Goal: Task Accomplishment & Management: Use online tool/utility

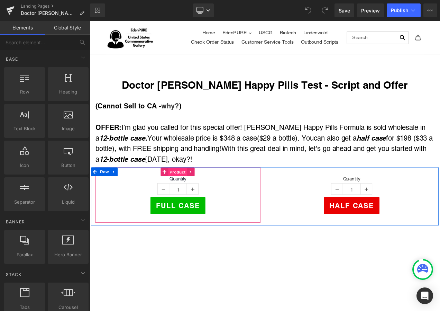
click at [193, 198] on span "Product" at bounding box center [194, 201] width 22 height 10
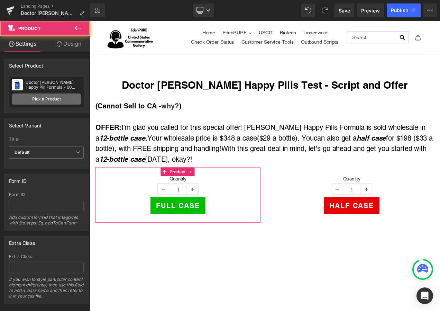
click at [63, 98] on link "Pick a Product" at bounding box center [46, 98] width 69 height 11
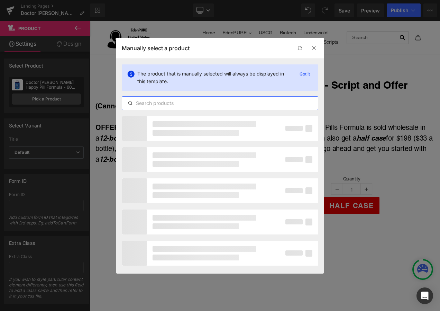
click at [151, 105] on input "text" at bounding box center [220, 103] width 196 height 8
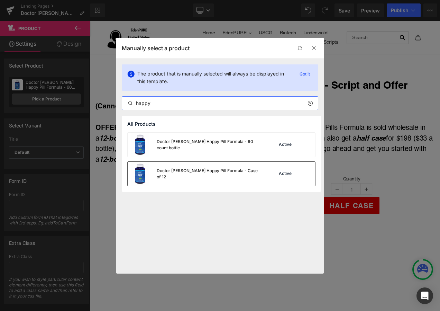
type input "happy"
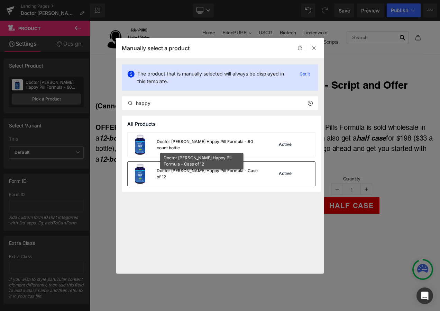
click at [164, 172] on div "Doctor [PERSON_NAME] Happy Pill Formula - Case of 12" at bounding box center [209, 174] width 104 height 12
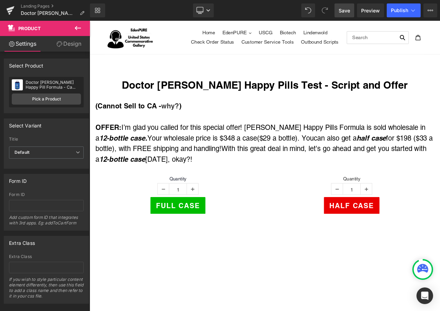
click at [341, 9] on span "Save" at bounding box center [344, 10] width 11 height 7
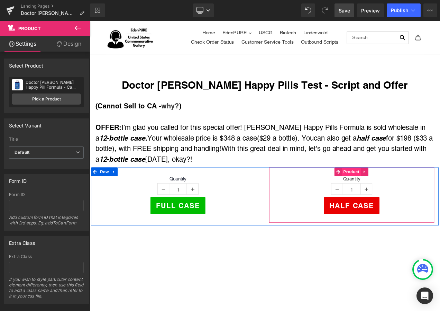
click at [399, 196] on span "Product" at bounding box center [402, 201] width 22 height 10
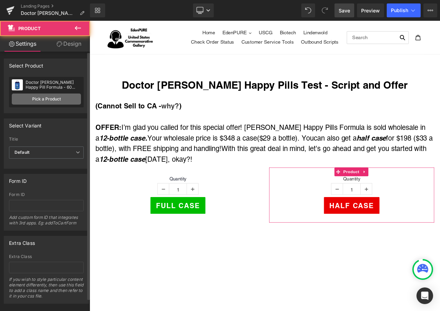
click at [54, 97] on link "Pick a Product" at bounding box center [46, 98] width 69 height 11
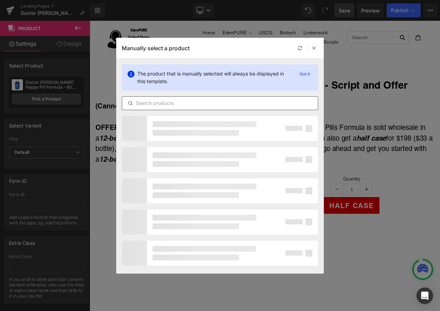
click at [170, 104] on input "text" at bounding box center [220, 103] width 196 height 8
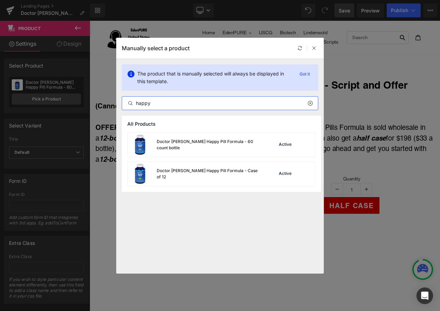
type input "happy"
click at [315, 52] on div "Manually select a product" at bounding box center [220, 48] width 208 height 21
drag, startPoint x: 315, startPoint y: 49, endPoint x: 269, endPoint y: 34, distance: 48.7
click at [315, 49] on icon at bounding box center [314, 48] width 5 height 5
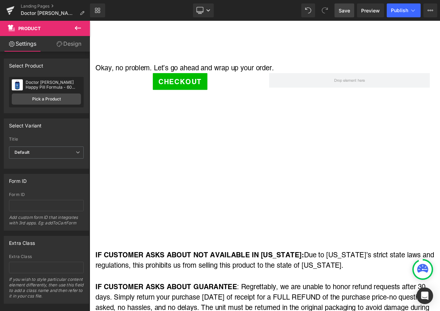
scroll to position [1281, 0]
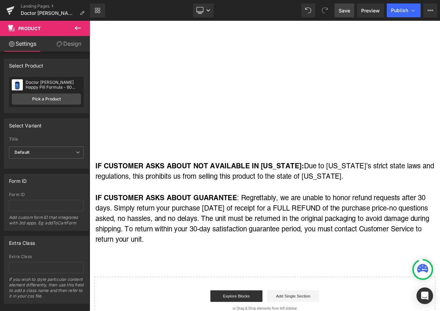
click at [344, 11] on span "Save" at bounding box center [344, 10] width 11 height 7
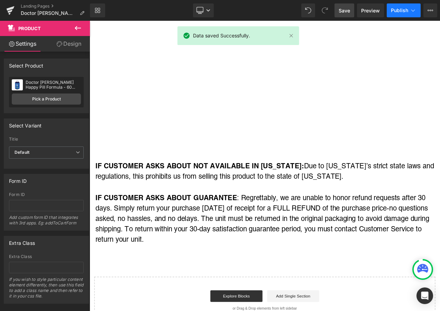
click at [399, 8] on span "Publish" at bounding box center [399, 11] width 17 height 6
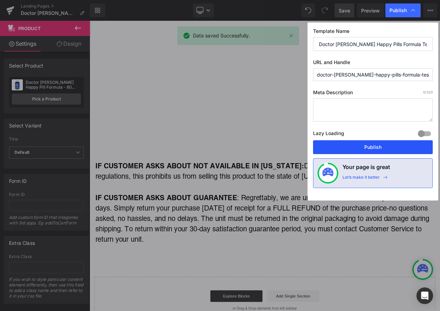
click at [369, 147] on button "Publish" at bounding box center [373, 147] width 120 height 14
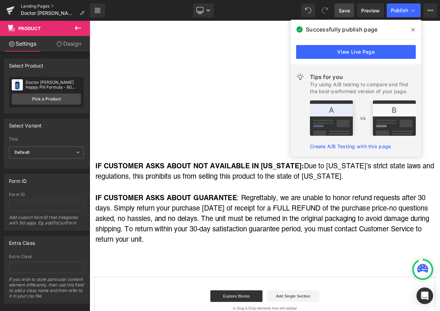
click at [42, 6] on link "Landing Pages" at bounding box center [55, 6] width 69 height 6
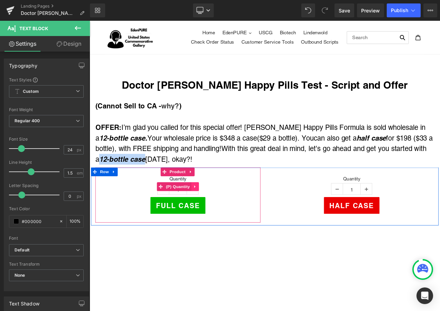
click at [213, 218] on icon at bounding box center [215, 218] width 5 height 5
click at [218, 217] on icon at bounding box center [220, 218] width 5 height 5
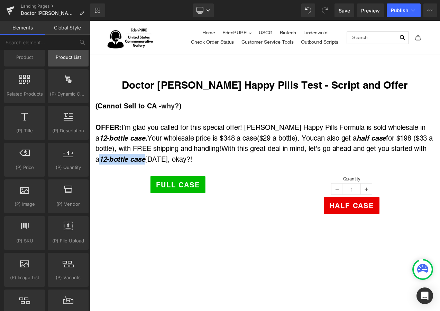
scroll to position [658, 0]
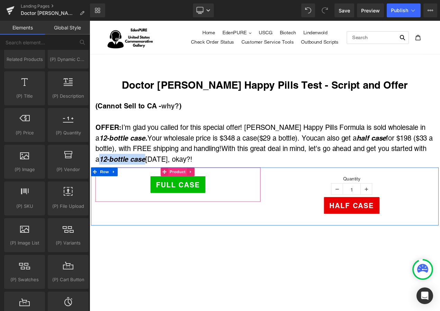
click at [189, 198] on span "Product" at bounding box center [194, 201] width 22 height 10
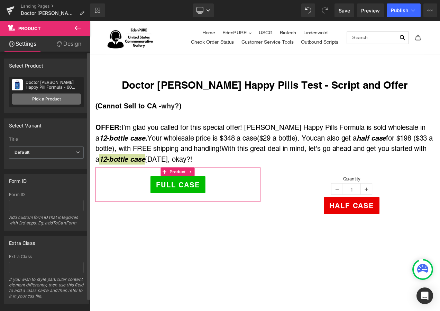
click at [51, 99] on link "Pick a Product" at bounding box center [46, 98] width 69 height 11
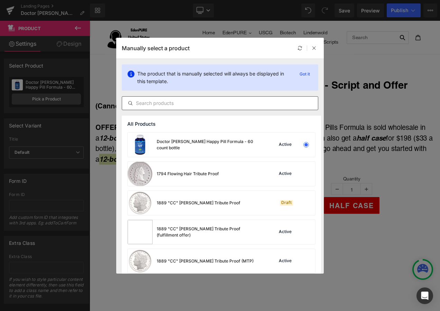
click at [165, 104] on input "text" at bounding box center [220, 103] width 196 height 8
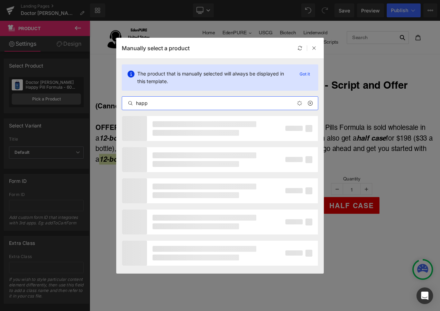
type input "happy"
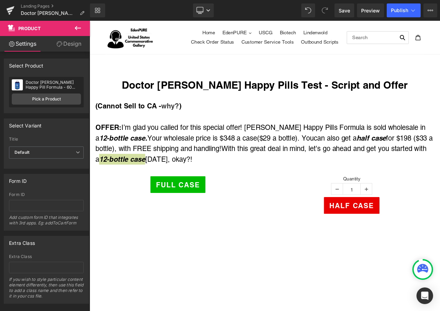
click at [73, 29] on button at bounding box center [78, 28] width 24 height 15
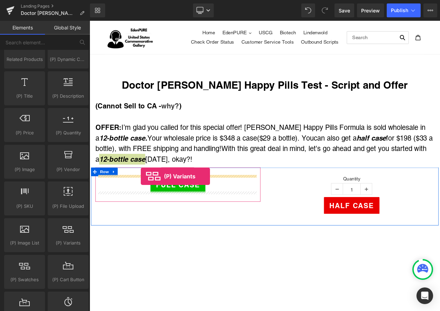
drag, startPoint x: 158, startPoint y: 255, endPoint x: 151, endPoint y: 206, distance: 49.0
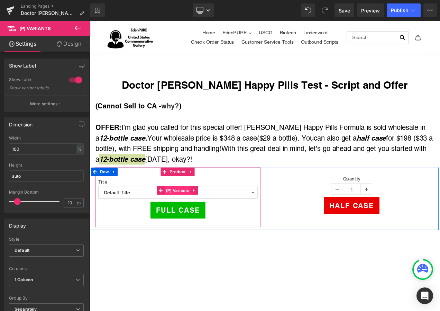
click at [194, 221] on span "(P) Variants" at bounding box center [194, 223] width 31 height 10
click at [195, 197] on span "Product" at bounding box center [194, 201] width 22 height 10
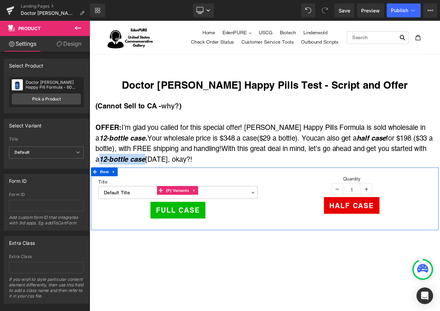
click at [233, 224] on select "Default Title" at bounding box center [195, 225] width 190 height 15
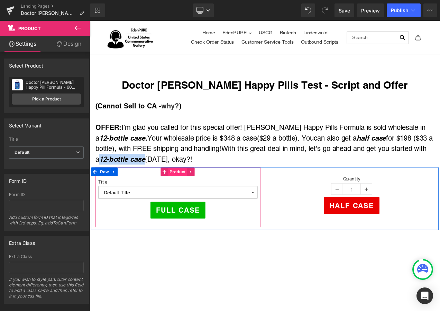
click at [195, 199] on span "Product" at bounding box center [194, 201] width 22 height 10
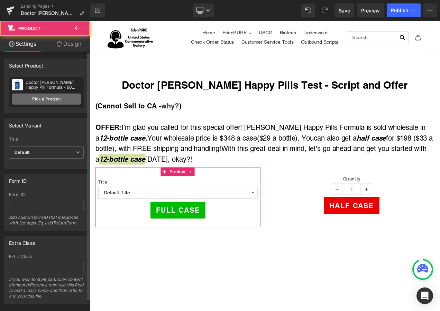
click at [58, 99] on link "Pick a Product" at bounding box center [46, 98] width 69 height 11
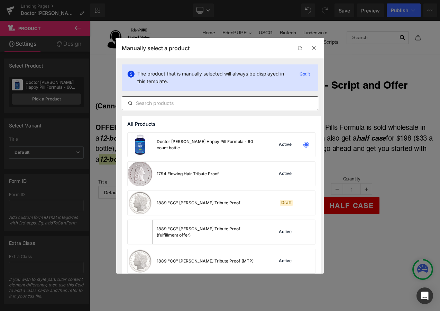
click at [168, 102] on input "text" at bounding box center [220, 103] width 196 height 8
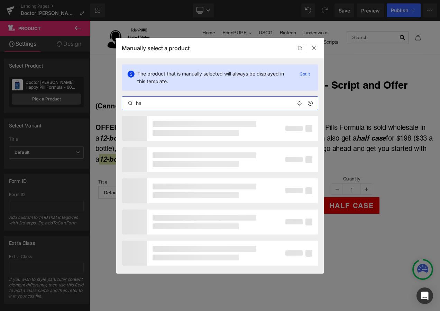
type input "h"
type input "d"
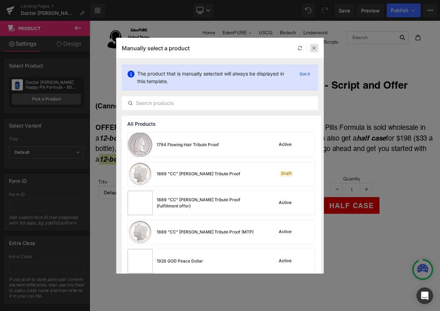
click at [315, 50] on icon at bounding box center [314, 48] width 5 height 5
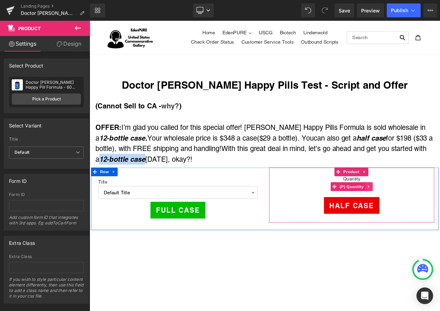
click at [422, 217] on icon at bounding box center [422, 218] width 1 height 3
click at [425, 217] on icon at bounding box center [427, 218] width 5 height 5
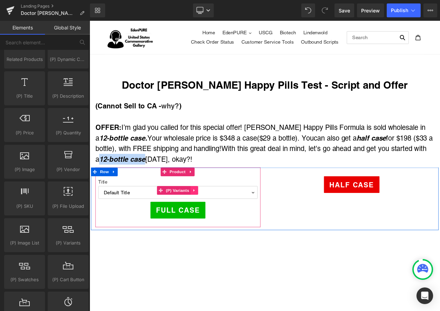
click at [213, 224] on icon at bounding box center [215, 223] width 5 height 5
click at [209, 223] on icon at bounding box center [210, 223] width 5 height 5
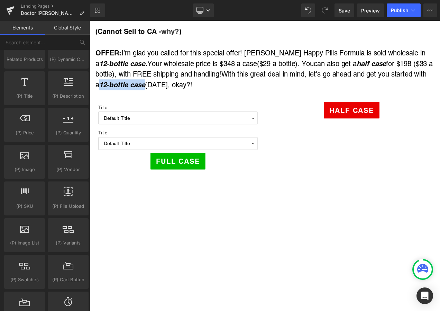
scroll to position [86, 0]
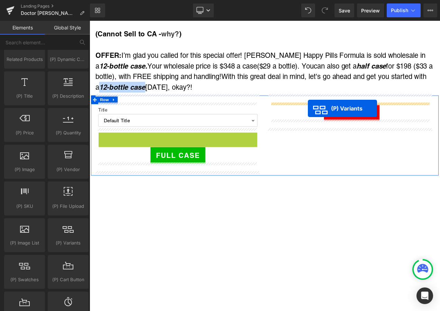
drag, startPoint x: 173, startPoint y: 166, endPoint x: 351, endPoint y: 125, distance: 182.0
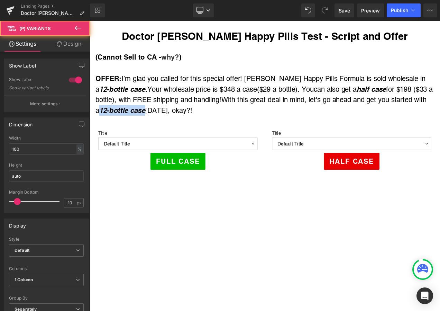
scroll to position [0, 0]
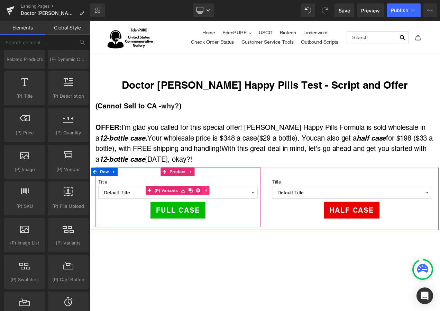
click at [226, 223] on icon at bounding box center [228, 223] width 5 height 5
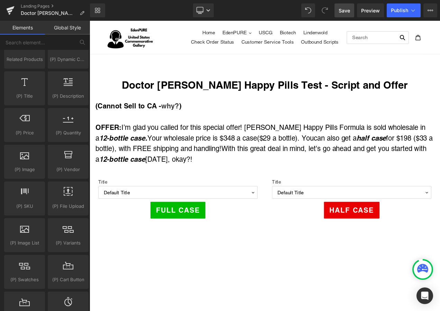
click at [342, 6] on link "Save" at bounding box center [345, 10] width 20 height 14
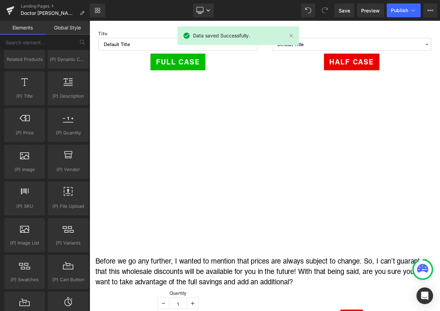
scroll to position [312, 0]
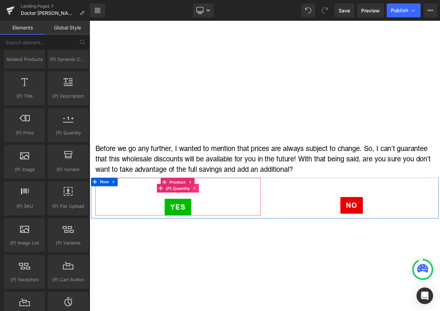
click at [213, 219] on icon at bounding box center [215, 220] width 5 height 5
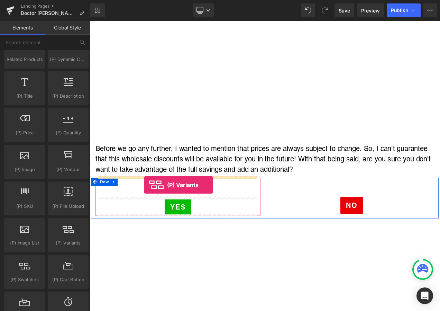
drag, startPoint x: 156, startPoint y: 249, endPoint x: 155, endPoint y: 217, distance: 32.2
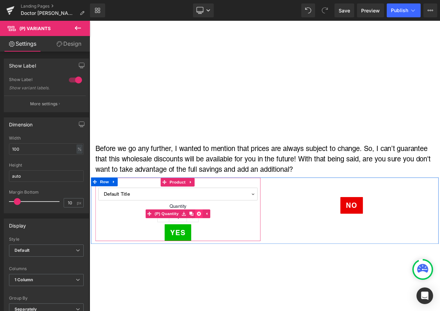
click at [218, 250] on icon at bounding box center [220, 251] width 5 height 5
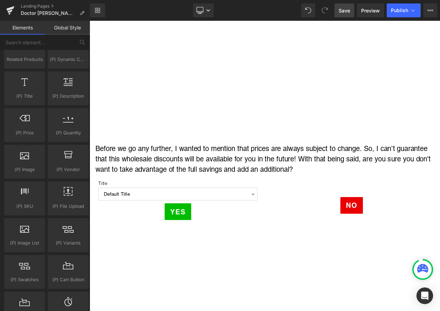
click at [340, 8] on span "Save" at bounding box center [344, 10] width 11 height 7
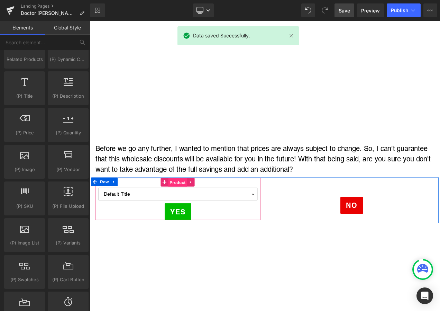
click at [188, 211] on span "Product" at bounding box center [194, 213] width 22 height 10
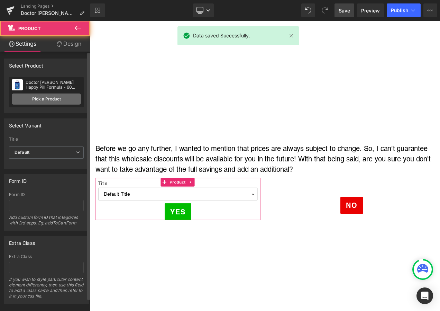
click at [57, 95] on link "Pick a Product" at bounding box center [46, 98] width 69 height 11
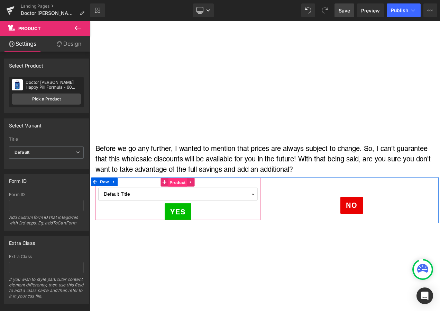
click at [191, 208] on span "Product" at bounding box center [194, 213] width 22 height 10
click at [194, 220] on span "(P) Variants" at bounding box center [194, 225] width 31 height 10
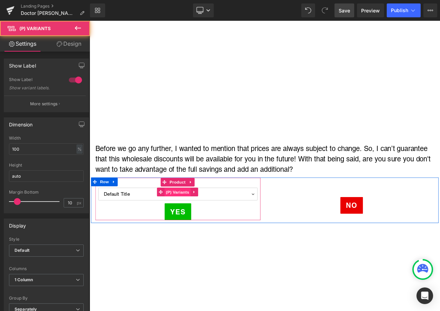
click at [193, 223] on span "(P) Variants" at bounding box center [194, 225] width 31 height 10
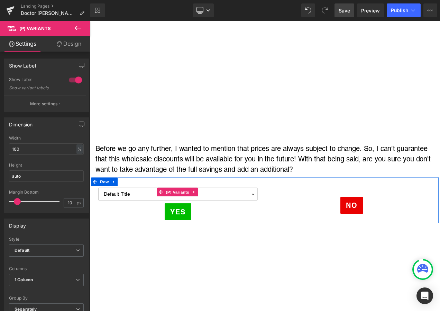
click at [234, 228] on select "Default Title" at bounding box center [195, 227] width 190 height 15
click at [100, 232] on select "Default Title" at bounding box center [195, 227] width 190 height 15
click at [192, 209] on span "Product" at bounding box center [194, 213] width 22 height 10
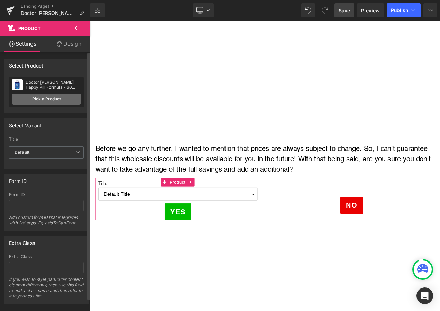
click at [60, 99] on link "Pick a Product" at bounding box center [46, 98] width 69 height 11
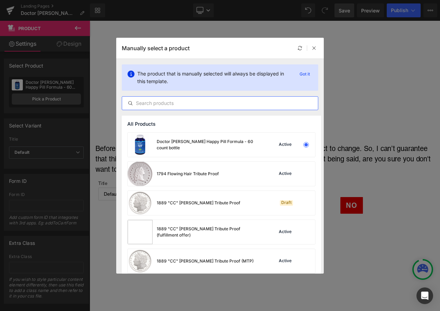
click at [154, 102] on input "text" at bounding box center [220, 103] width 196 height 8
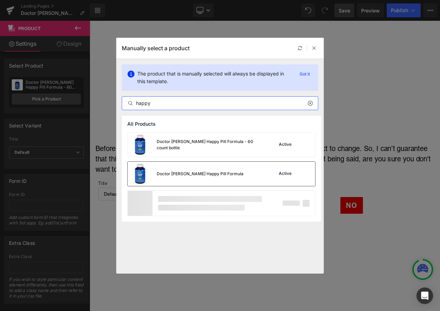
type input "happy"
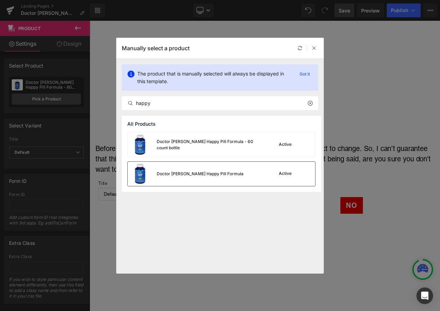
click at [192, 164] on div "Doctor [PERSON_NAME] Happy Pill Formula" at bounding box center [186, 174] width 116 height 24
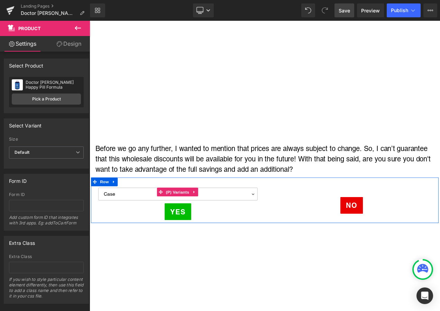
click at [239, 226] on select "Case Half-Case" at bounding box center [195, 227] width 190 height 15
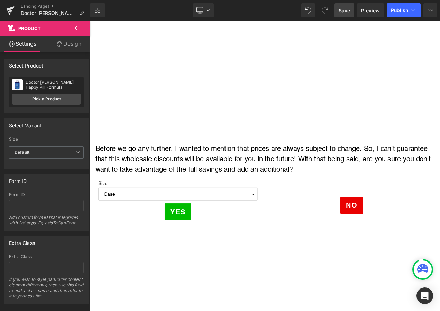
click at [348, 6] on link "Save" at bounding box center [345, 10] width 20 height 14
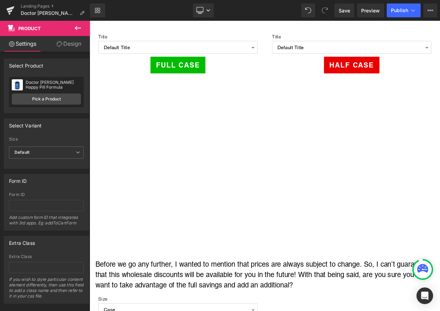
scroll to position [277, 0]
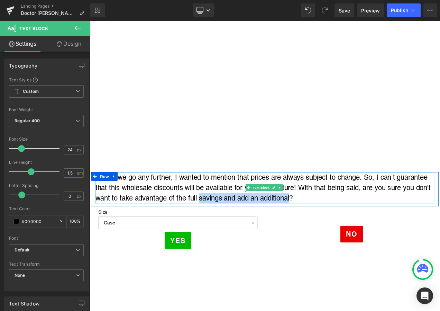
drag, startPoint x: 274, startPoint y: 229, endPoint x: 349, endPoint y: 228, distance: 75.5
click at [349, 228] on div "Before we go any further, I wanted to mention that prices are always subject to…" at bounding box center [299, 219] width 405 height 37
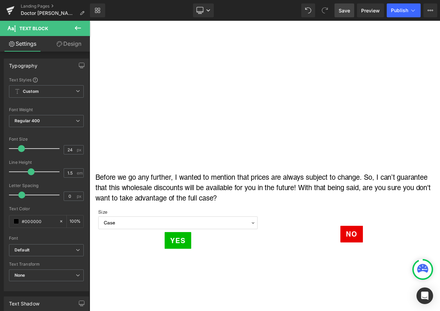
click at [343, 10] on span "Save" at bounding box center [344, 10] width 11 height 7
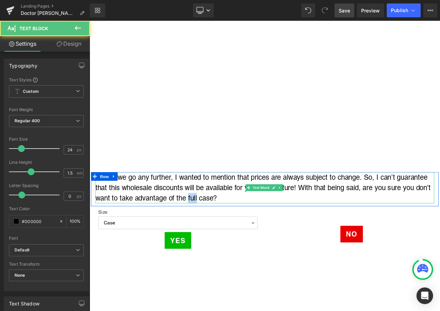
drag, startPoint x: 226, startPoint y: 229, endPoint x: 237, endPoint y: 229, distance: 10.7
click at [237, 229] on div "Before we go any further, I wanted to mention that prices are always subject to…" at bounding box center [299, 219] width 405 height 37
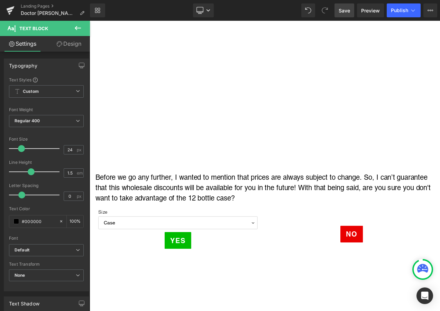
click at [343, 8] on span "Save" at bounding box center [344, 10] width 11 height 7
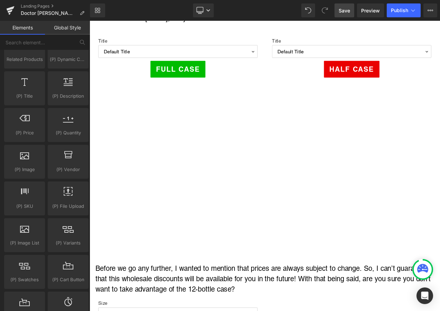
scroll to position [69, 0]
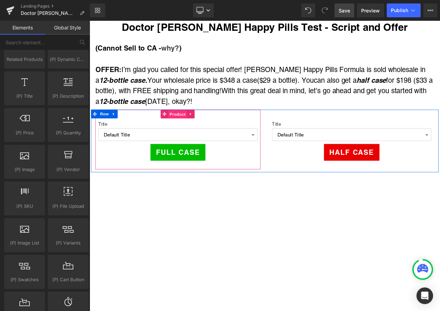
click at [195, 130] on span "Product" at bounding box center [194, 132] width 22 height 10
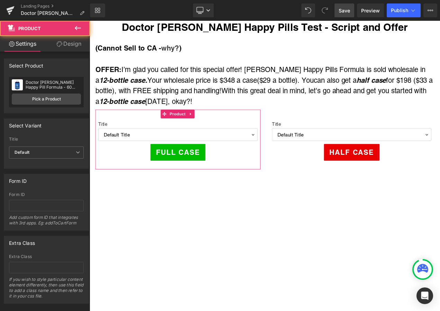
click at [46, 90] on div "Doctor [PERSON_NAME] Happy Pill Formula - 60 count bottle Doctor [PERSON_NAME] …" at bounding box center [46, 92] width 75 height 30
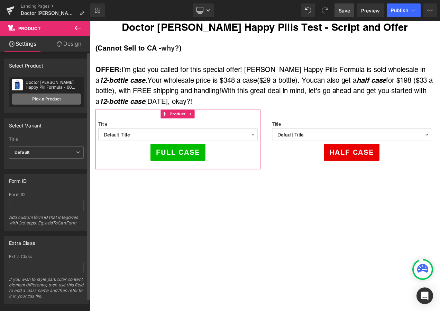
click at [45, 100] on link "Pick a Product" at bounding box center [46, 98] width 69 height 11
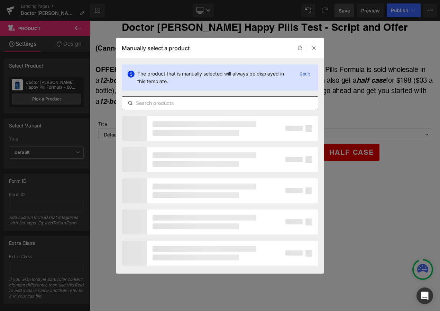
click at [179, 103] on input "text" at bounding box center [220, 103] width 196 height 8
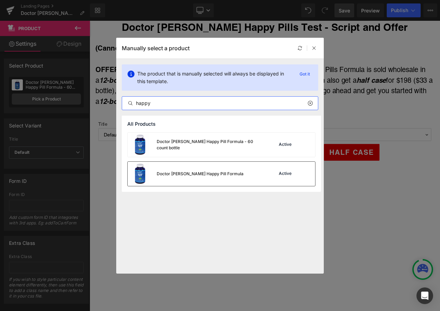
type input "happy"
click at [192, 163] on div "Doctor [PERSON_NAME] Happy Pill Formula" at bounding box center [186, 174] width 116 height 24
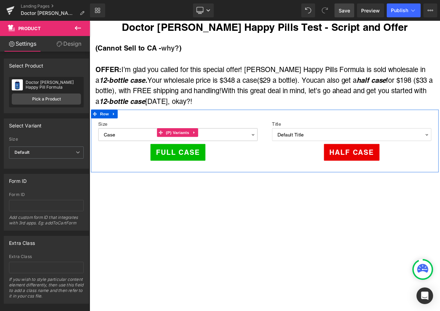
click at [266, 156] on select "Case Half-Case" at bounding box center [195, 156] width 190 height 15
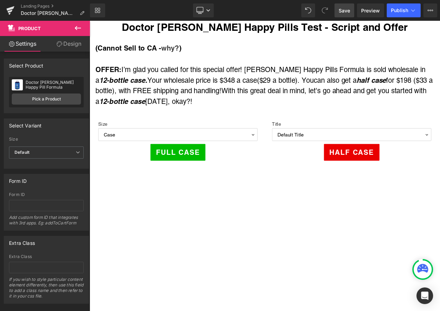
click at [399, 124] on div "(Cannot Sell to CA - why? ) OFFER: I’m glad you called for this special offer! …" at bounding box center [298, 83] width 415 height 88
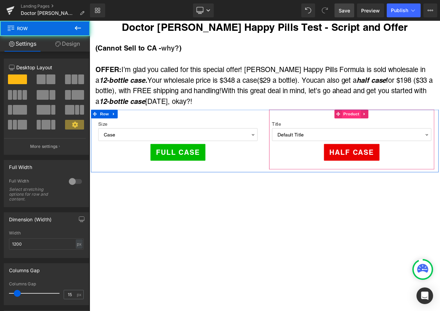
click at [399, 128] on span "Product" at bounding box center [402, 132] width 22 height 10
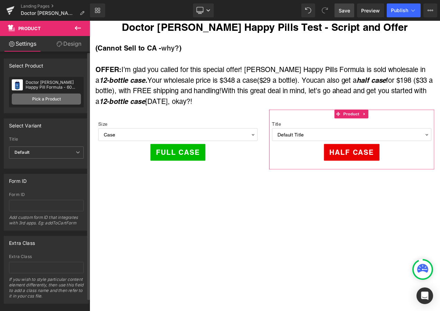
click at [52, 99] on link "Pick a Product" at bounding box center [46, 98] width 69 height 11
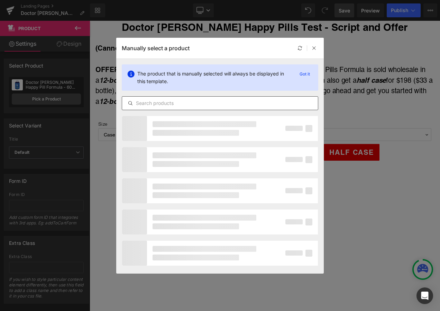
click at [196, 102] on input "text" at bounding box center [220, 103] width 196 height 8
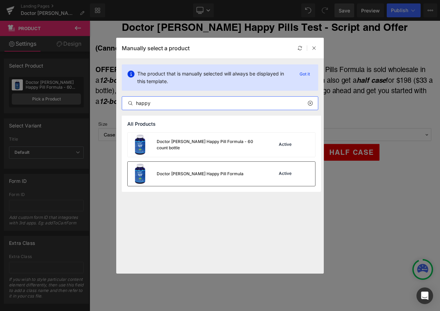
type input "happy"
click at [205, 179] on div "Doctor [PERSON_NAME] Happy Pill Formula" at bounding box center [186, 174] width 116 height 24
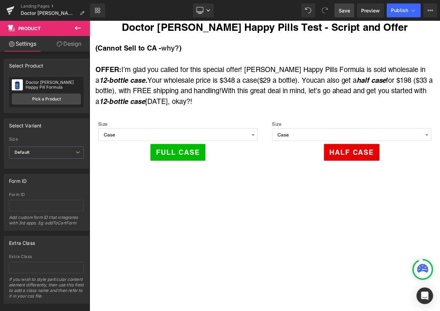
click at [345, 10] on span "Save" at bounding box center [344, 10] width 11 height 7
click at [349, 12] on span "Save" at bounding box center [344, 10] width 11 height 7
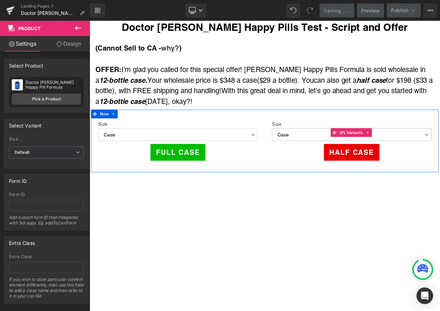
click at [379, 160] on select "Case Half-Case" at bounding box center [403, 156] width 190 height 15
select select "Half-Case"
click at [308, 149] on select "Case Half-Case" at bounding box center [403, 156] width 190 height 15
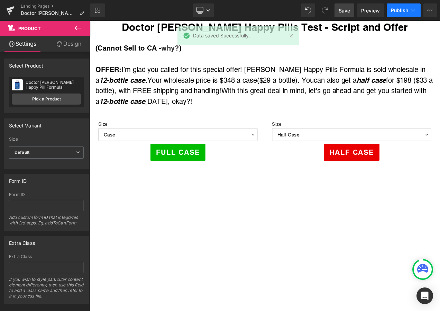
click at [398, 10] on span "Publish" at bounding box center [399, 11] width 17 height 6
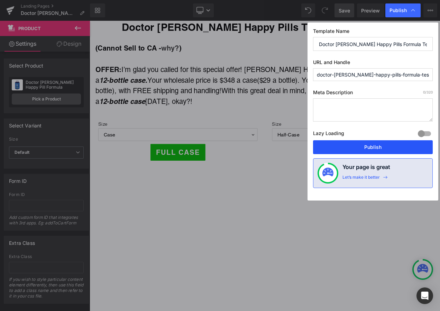
click at [346, 147] on button "Publish" at bounding box center [373, 147] width 120 height 14
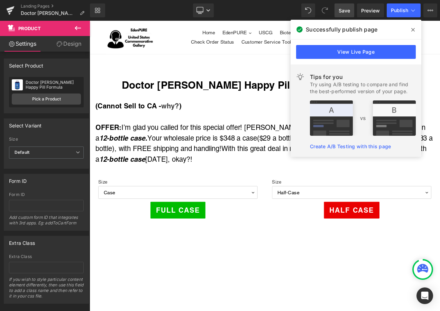
click at [413, 30] on icon at bounding box center [413, 29] width 3 height 3
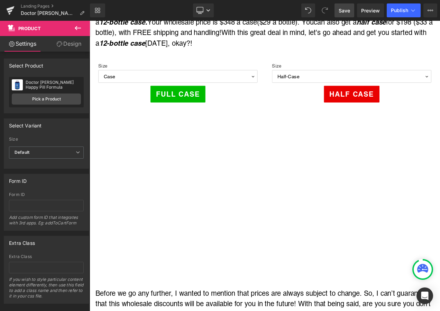
scroll to position [277, 0]
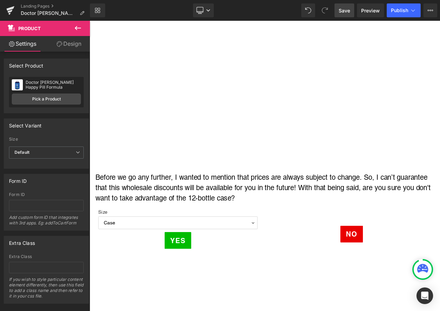
click at [75, 27] on icon at bounding box center [78, 28] width 8 height 8
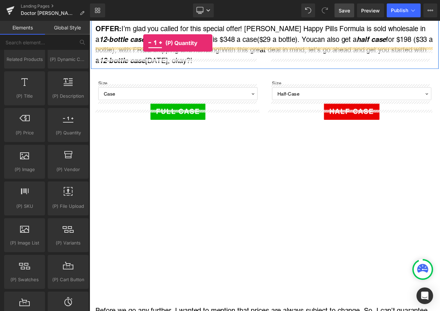
scroll to position [97, 0]
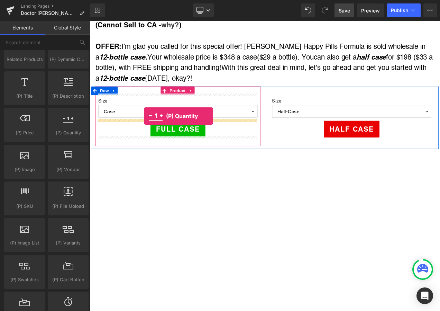
drag, startPoint x: 156, startPoint y: 145, endPoint x: 154, endPoint y: 134, distance: 10.9
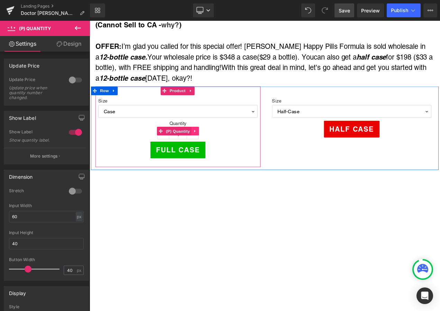
click at [215, 151] on icon at bounding box center [215, 152] width 1 height 3
click at [209, 151] on icon at bounding box center [211, 152] width 5 height 5
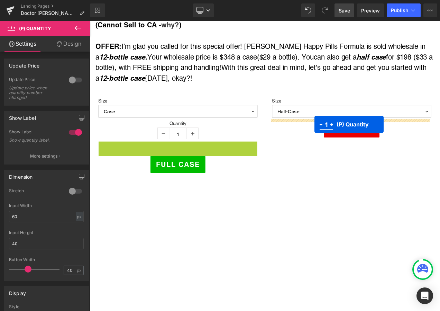
drag, startPoint x: 172, startPoint y: 173, endPoint x: 359, endPoint y: 144, distance: 188.8
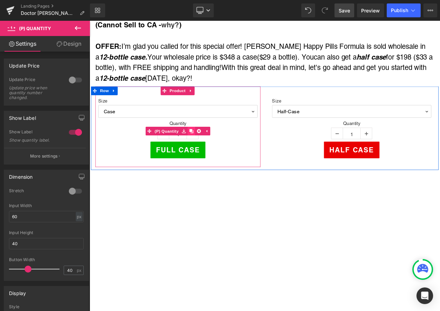
click at [209, 150] on icon at bounding box center [211, 152] width 5 height 5
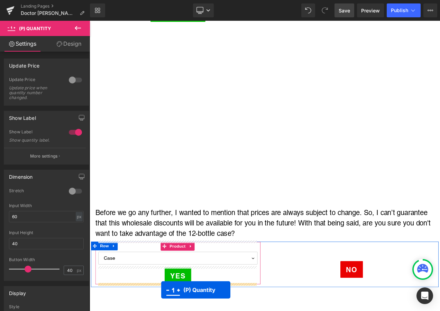
scroll to position [332, 0]
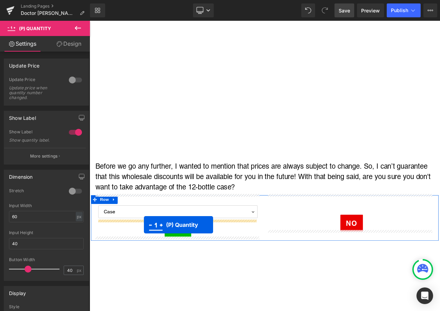
drag, startPoint x: 171, startPoint y: 69, endPoint x: 154, endPoint y: 264, distance: 196.0
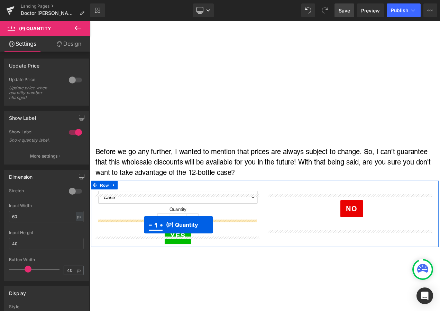
scroll to position [315, 0]
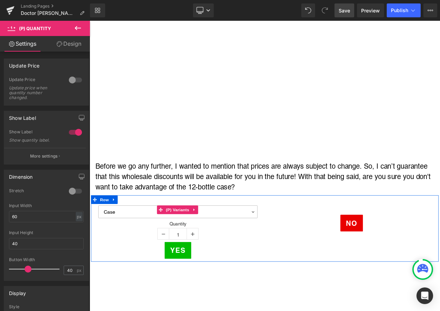
click at [259, 249] on select "Case Half-Case" at bounding box center [195, 248] width 190 height 15
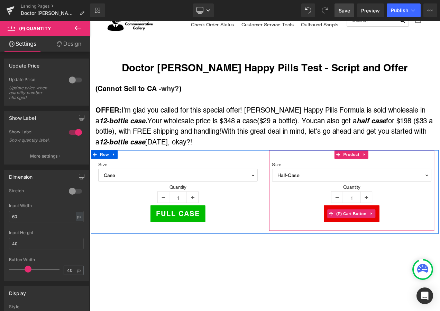
scroll to position [3, 0]
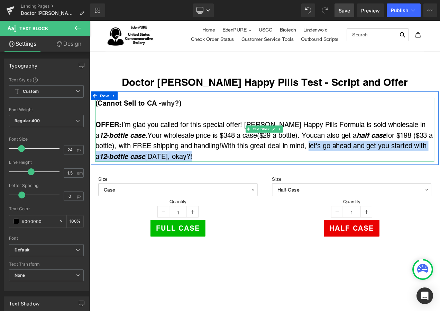
drag, startPoint x: 357, startPoint y: 169, endPoint x: 342, endPoint y: 178, distance: 16.9
click at [342, 178] on div "OFFER: I’m glad you called for this special offer! [PERSON_NAME] Happy Pills Fo…" at bounding box center [299, 163] width 405 height 51
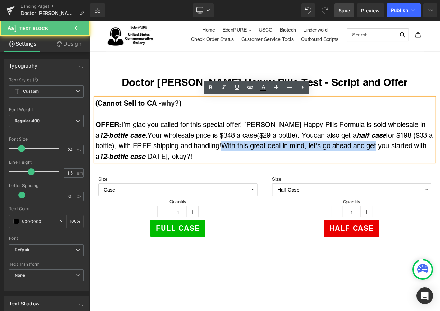
drag, startPoint x: 251, startPoint y: 168, endPoint x: 437, endPoint y: 167, distance: 185.9
click at [437, 167] on div "OFFER: I’m glad you called for this special offer! [PERSON_NAME] Happy Pills Fo…" at bounding box center [299, 163] width 405 height 51
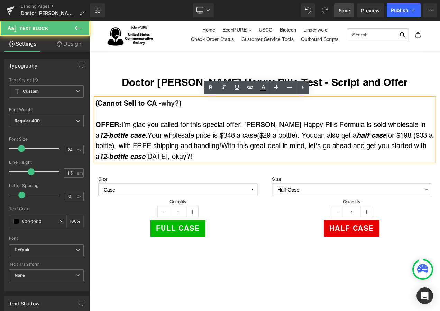
click at [365, 175] on div "OFFER: I’m glad you called for this special offer! [PERSON_NAME] Happy Pills Fo…" at bounding box center [299, 163] width 405 height 51
drag, startPoint x: 358, startPoint y: 168, endPoint x: 224, endPoint y: 192, distance: 136.5
click at [303, 182] on div "OFFER: I’m glad you called for this special offer! [PERSON_NAME] Happy Pills Fo…" at bounding box center [299, 163] width 405 height 51
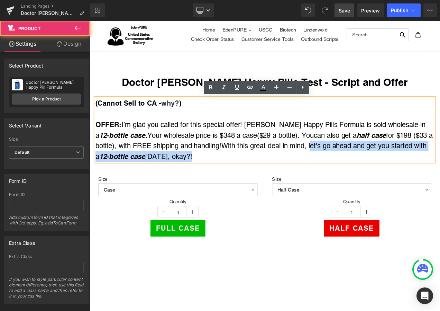
click at [222, 192] on div "Size Case Half-Case 0 (P) Variants Quantity 1 (P) Quantity Full case (P) Cart B…" at bounding box center [195, 240] width 197 height 96
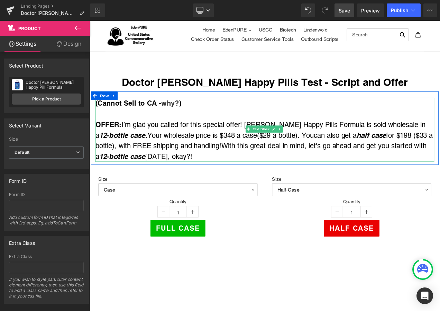
click at [343, 177] on div "OFFER: I’m glad you called for this special offer! [PERSON_NAME] Happy Pills Fo…" at bounding box center [299, 163] width 405 height 51
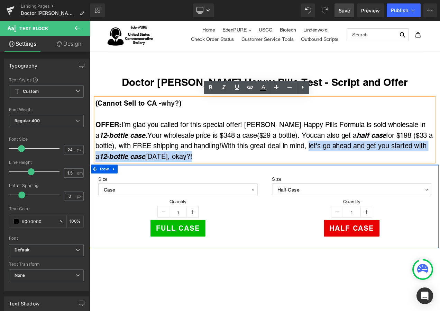
drag, startPoint x: 358, startPoint y: 170, endPoint x: 313, endPoint y: 191, distance: 49.5
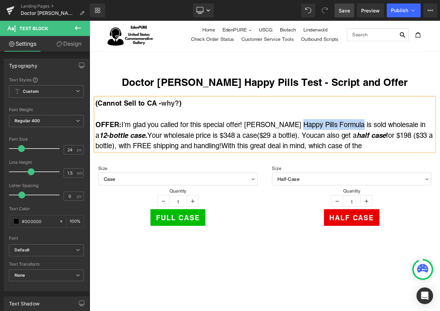
drag, startPoint x: 319, startPoint y: 140, endPoint x: 393, endPoint y: 145, distance: 73.5
click at [393, 145] on div "OFFER: I’m glad you called for this special offer! [PERSON_NAME] Happy Pills Fo…" at bounding box center [299, 157] width 405 height 38
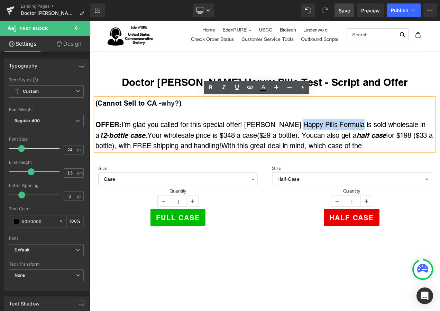
copy div "Happy Pills Formula"
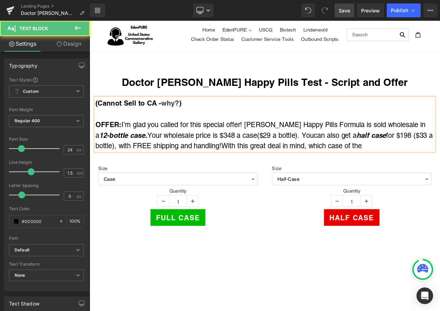
click at [429, 173] on div "OFFER: I’m glad you called for this special offer! [PERSON_NAME] Happy Pills Fo…" at bounding box center [299, 157] width 405 height 38
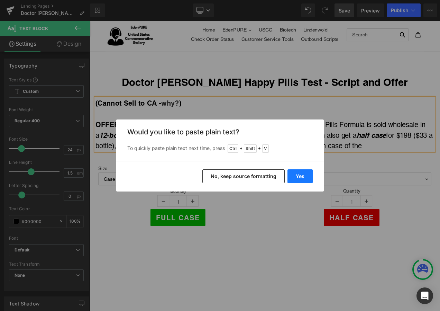
click at [304, 175] on button "Yes" at bounding box center [300, 176] width 25 height 14
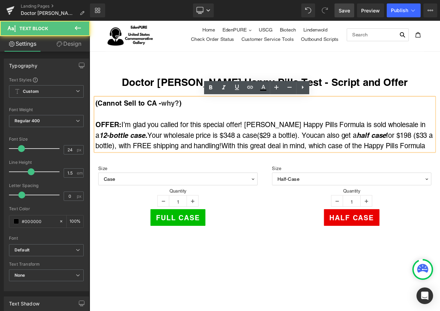
click at [440, 170] on span "With this great deal in mind, which case of the Happy Pills Formula" at bounding box center [369, 169] width 244 height 9
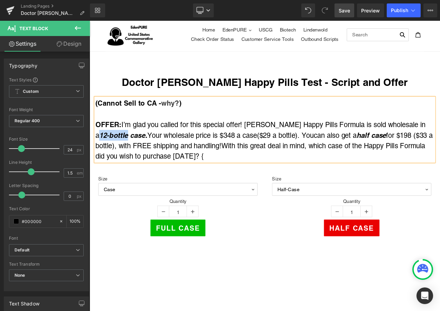
drag, startPoint x: 478, startPoint y: 143, endPoint x: 118, endPoint y: 159, distance: 360.7
click at [118, 159] on icon "12-bottle case." at bounding box center [129, 157] width 57 height 10
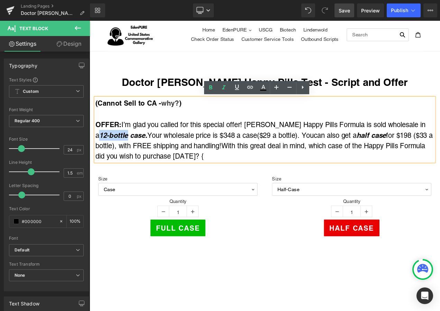
copy icon "12-bottle"
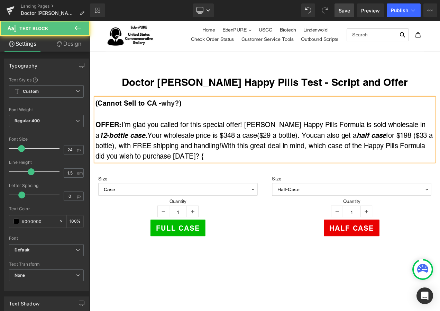
click at [229, 181] on div "OFFER: I’m glad you called for this special offer! [PERSON_NAME] Happy Pills Fo…" at bounding box center [299, 163] width 405 height 51
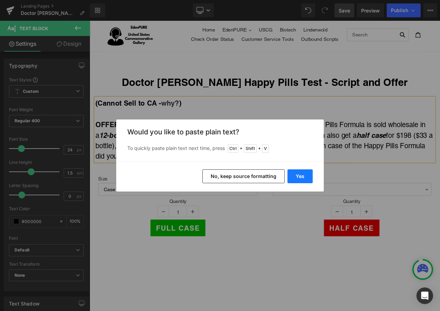
click at [304, 177] on button "Yes" at bounding box center [300, 176] width 25 height 14
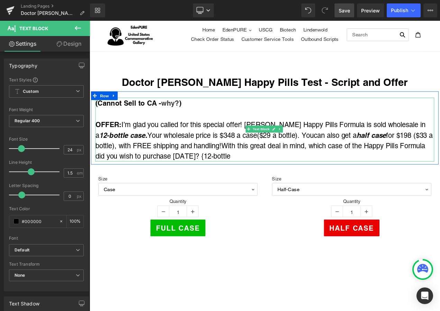
click at [267, 182] on div "OFFER: I’m glad you called for this special offer! [PERSON_NAME] Happy Pills Fo…" at bounding box center [299, 163] width 405 height 51
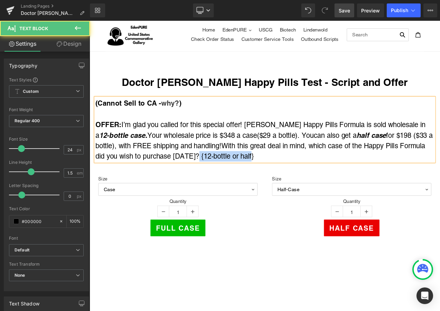
drag, startPoint x: 215, startPoint y: 179, endPoint x: 280, endPoint y: 186, distance: 65.1
click at [280, 186] on div "OFFER: I’m glad you called for this special offer! [PERSON_NAME] Happy Pills Fo…" at bounding box center [299, 163] width 405 height 51
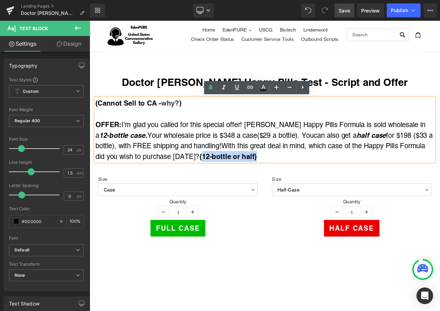
drag, startPoint x: 218, startPoint y: 181, endPoint x: 284, endPoint y: 180, distance: 66.1
click at [284, 180] on strong "{12-bottle or half}" at bounding box center [255, 183] width 69 height 10
click at [231, 175] on div "OFFER: I’m glad you called for this special offer! [PERSON_NAME] Happy Pills Fo…" at bounding box center [299, 163] width 405 height 51
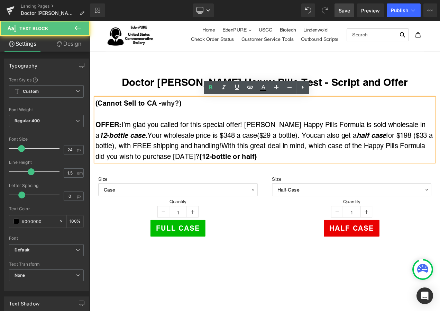
click at [221, 181] on strong "{12-bottle or half}" at bounding box center [255, 183] width 69 height 10
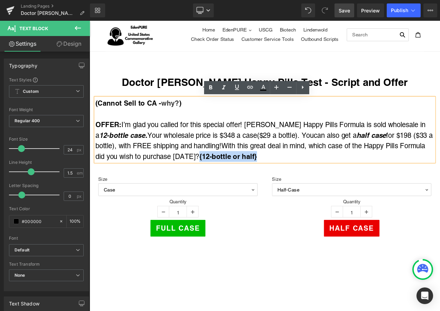
drag, startPoint x: 216, startPoint y: 181, endPoint x: 285, endPoint y: 181, distance: 68.9
click at [285, 181] on div "OFFER: I’m glad you called for this special offer! [PERSON_NAME] Happy Pills Fo…" at bounding box center [299, 163] width 405 height 51
click at [224, 90] on icon at bounding box center [224, 87] width 8 height 8
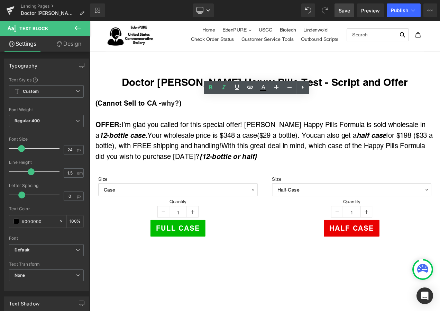
click at [343, 9] on span "Save" at bounding box center [344, 10] width 11 height 7
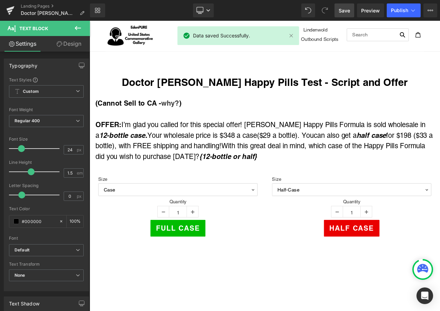
click at [350, 10] on span "Save" at bounding box center [344, 10] width 11 height 7
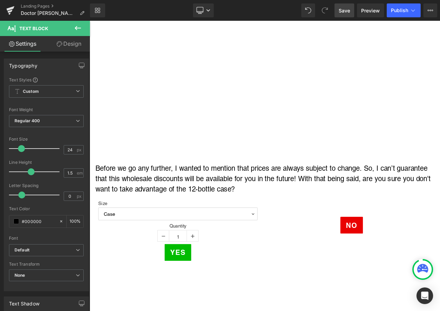
scroll to position [315, 0]
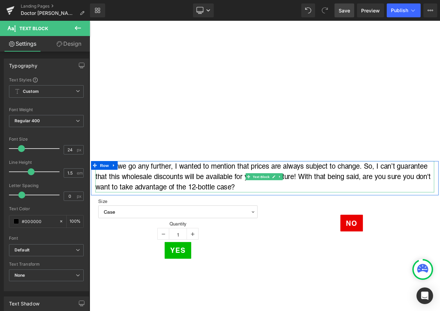
drag, startPoint x: 166, startPoint y: 204, endPoint x: 182, endPoint y: 204, distance: 15.9
click at [166, 204] on div "Before we go any further, I wanted to mention that prices are always subject to…" at bounding box center [299, 206] width 405 height 37
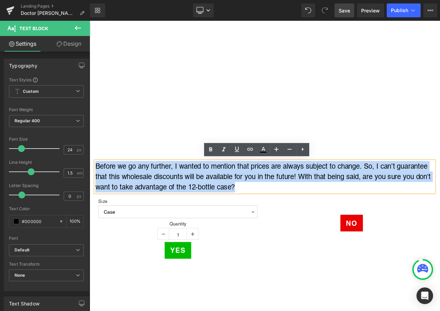
drag, startPoint x: 270, startPoint y: 214, endPoint x: 97, endPoint y: 192, distance: 174.2
click at [97, 192] on div "Before we go any further, I wanted to mention that prices are always subject to…" at bounding box center [299, 206] width 405 height 37
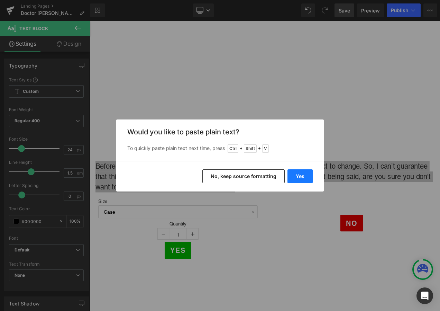
click at [294, 175] on button "Yes" at bounding box center [300, 176] width 25 height 14
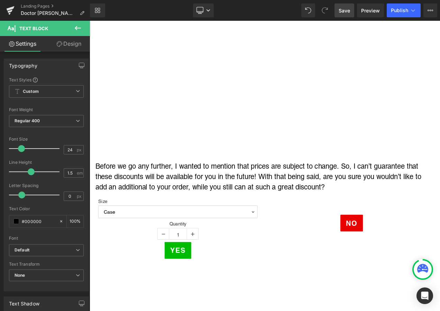
click at [340, 7] on span "Save" at bounding box center [344, 10] width 11 height 7
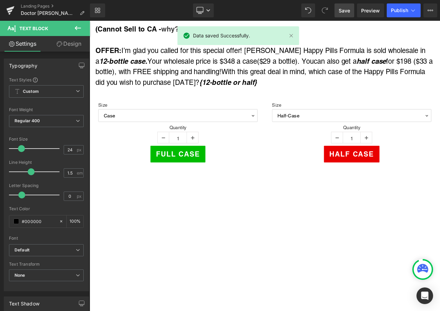
scroll to position [38, 0]
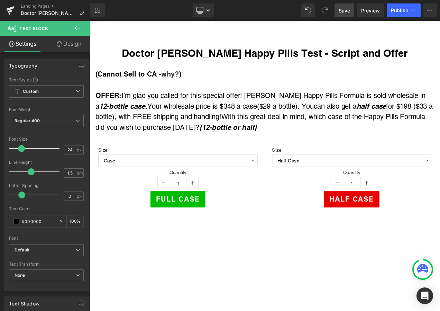
click at [345, 7] on span "Save" at bounding box center [344, 10] width 11 height 7
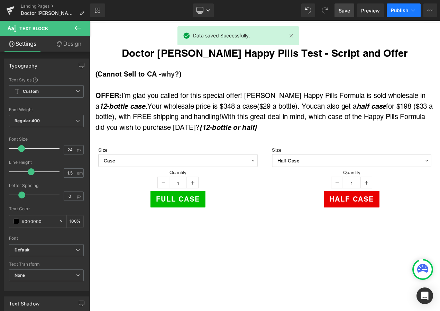
click at [406, 9] on span "Publish" at bounding box center [399, 11] width 17 height 6
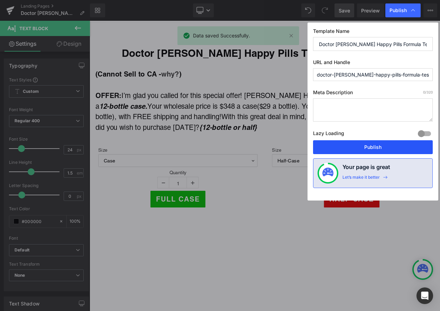
click at [395, 152] on button "Publish" at bounding box center [373, 147] width 120 height 14
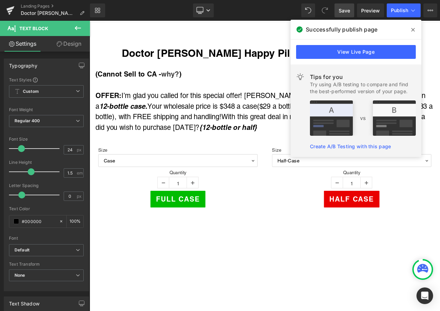
drag, startPoint x: 373, startPoint y: 297, endPoint x: 369, endPoint y: 296, distance: 3.5
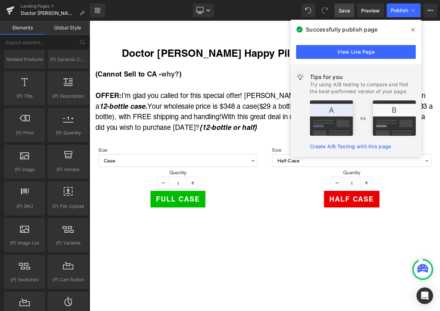
click at [413, 30] on icon at bounding box center [413, 29] width 3 height 3
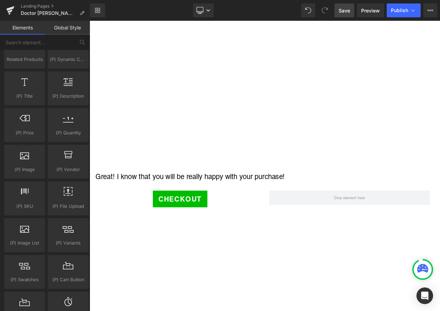
scroll to position [661, 0]
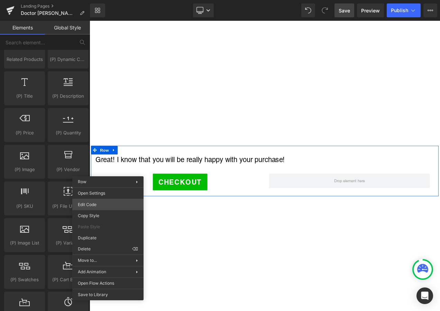
click at [101, 0] on div "(P) Quantity You are previewing how the will restyle your page. You can not edi…" at bounding box center [220, 0] width 440 height 0
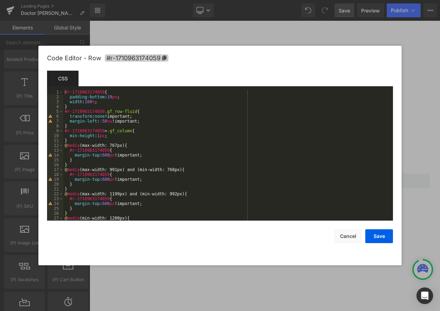
click at [164, 58] on icon at bounding box center [164, 57] width 4 height 5
click at [344, 237] on button "Cancel" at bounding box center [348, 236] width 28 height 14
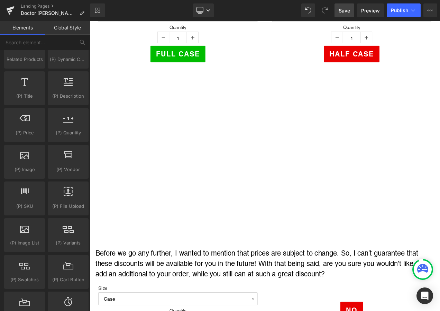
scroll to position [73, 0]
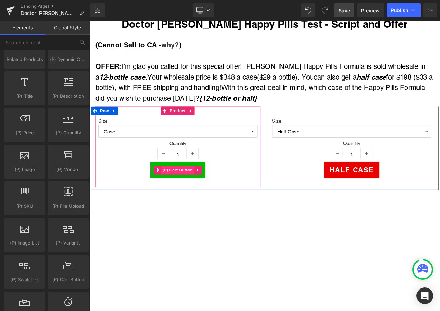
drag, startPoint x: 192, startPoint y: 197, endPoint x: 188, endPoint y: 197, distance: 3.8
click at [192, 197] on span "(P) Cart Button" at bounding box center [194, 199] width 39 height 10
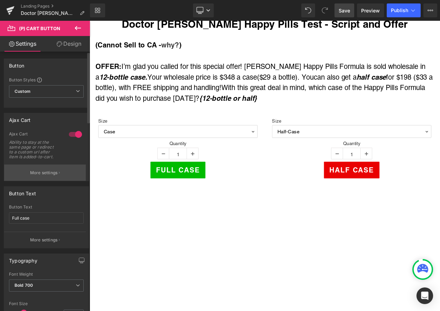
click at [45, 171] on p "More settings" at bounding box center [44, 173] width 28 height 6
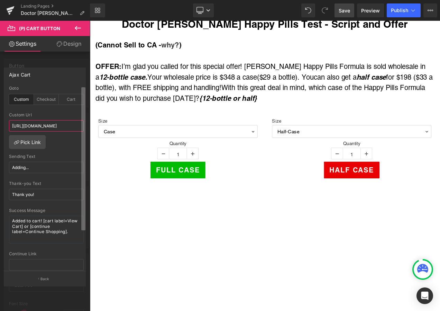
scroll to position [0, 151]
drag, startPoint x: 12, startPoint y: 125, endPoint x: 77, endPoint y: 124, distance: 64.7
click at [77, 124] on input "[URL][DOMAIN_NAME]" at bounding box center [46, 125] width 75 height 11
paste input "happy-pills-formula-test?utm_campaign=TA787"
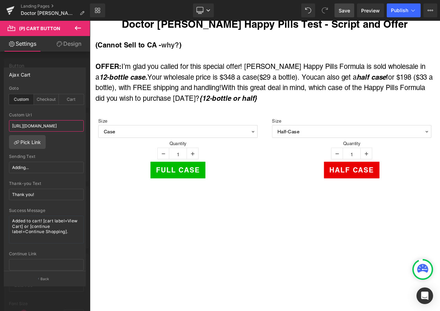
type input "[URL][DOMAIN_NAME]"
click at [347, 9] on span "Save" at bounding box center [344, 10] width 11 height 7
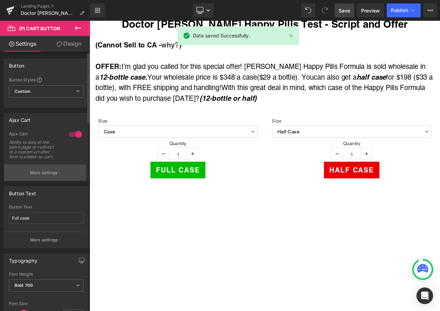
click at [34, 168] on button "More settings" at bounding box center [45, 172] width 82 height 16
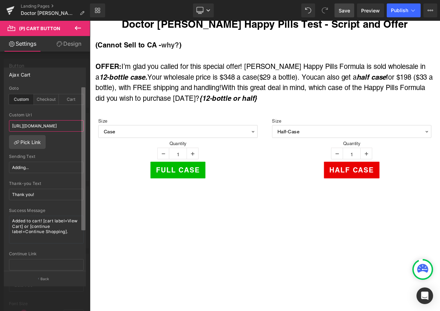
scroll to position [0, 167]
drag, startPoint x: 10, startPoint y: 125, endPoint x: 61, endPoint y: 128, distance: 51.0
click at [61, 128] on input "[URL][DOMAIN_NAME]" at bounding box center [46, 125] width 75 height 11
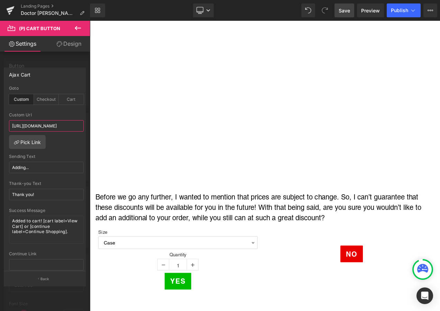
scroll to position [280, 0]
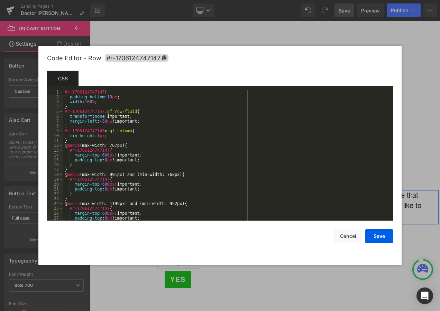
click at [101, 0] on div "(P) Cart Button You are previewing how the will restyle your page. You can not …" at bounding box center [220, 0] width 440 height 0
click at [164, 58] on icon at bounding box center [164, 57] width 4 height 5
drag, startPoint x: 349, startPoint y: 238, endPoint x: 335, endPoint y: 232, distance: 15.2
click at [349, 237] on button "Cancel" at bounding box center [348, 236] width 28 height 14
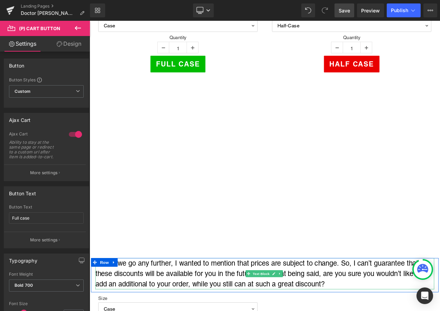
scroll to position [107, 0]
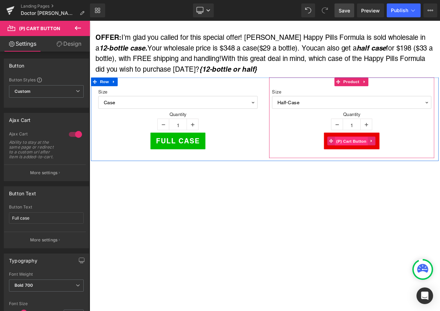
click at [400, 160] on span "(P) Cart Button" at bounding box center [402, 165] width 39 height 10
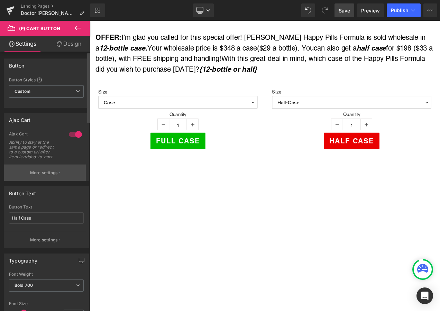
click at [51, 176] on button "More settings" at bounding box center [45, 172] width 82 height 16
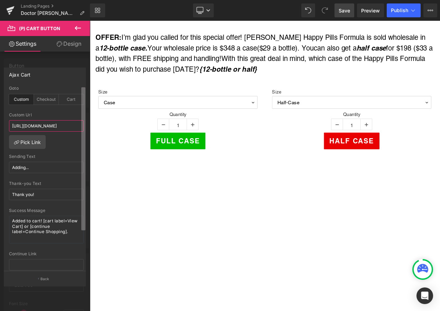
scroll to position [0, 150]
drag, startPoint x: 12, startPoint y: 125, endPoint x: 77, endPoint y: 126, distance: 65.1
click at [77, 126] on input "[URL][DOMAIN_NAME]" at bounding box center [46, 125] width 75 height 11
paste input "happy-pills-formula-test?utm_campaign=TA787"
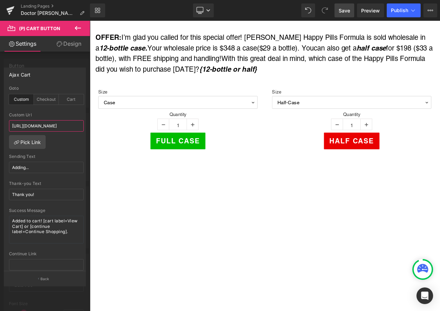
type input "[URL][DOMAIN_NAME]"
click at [346, 12] on span "Save" at bounding box center [344, 10] width 11 height 7
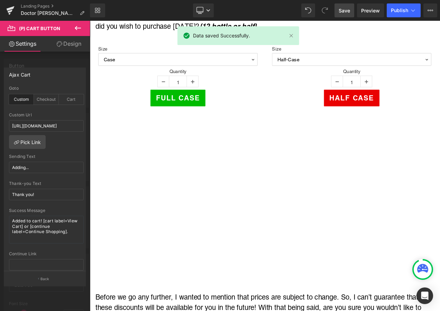
scroll to position [280, 0]
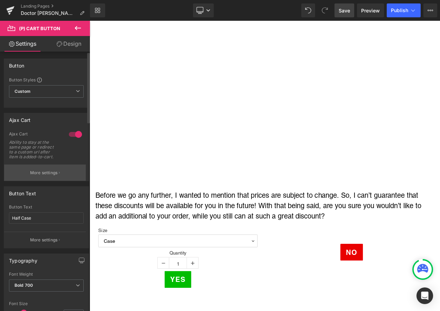
click at [53, 172] on p "More settings" at bounding box center [44, 173] width 28 height 6
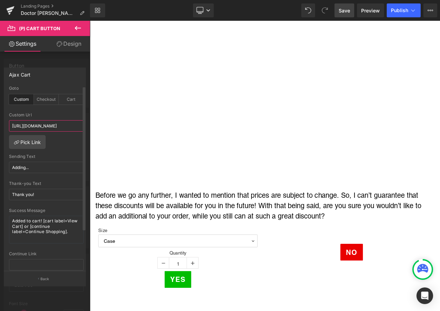
scroll to position [0, 167]
drag, startPoint x: 10, startPoint y: 124, endPoint x: 74, endPoint y: 126, distance: 64.4
click at [74, 126] on input "[URL][DOMAIN_NAME]" at bounding box center [46, 125] width 75 height 11
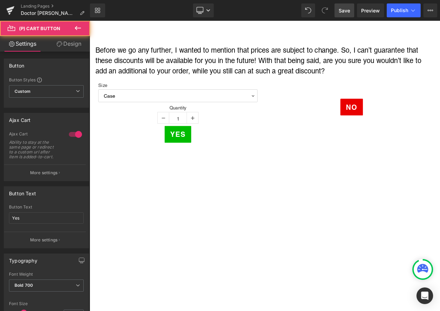
scroll to position [627, 0]
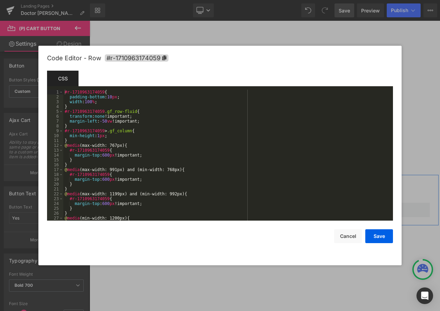
click at [100, 0] on div "(P) Cart Button You are previewing how the will restyle your page. You can not …" at bounding box center [220, 0] width 440 height 0
click at [170, 60] on div "Code Editor - Row #r-1710963174059" at bounding box center [220, 58] width 346 height 25
click at [168, 59] on span "#r-1710963174059" at bounding box center [137, 57] width 64 height 7
click at [347, 237] on button "Cancel" at bounding box center [348, 236] width 28 height 14
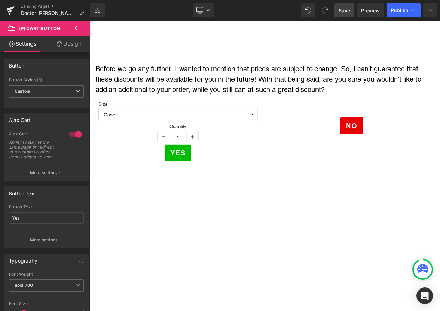
scroll to position [419, 0]
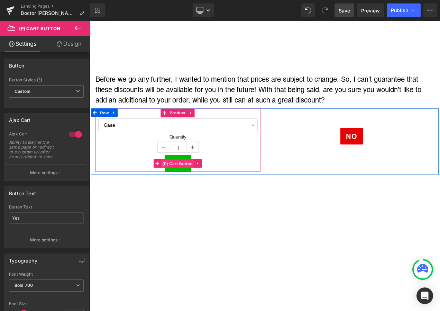
click at [192, 190] on span "(P) Cart Button" at bounding box center [194, 191] width 39 height 10
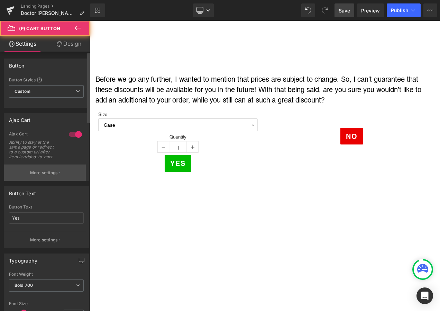
click at [34, 169] on button "More settings" at bounding box center [45, 172] width 82 height 16
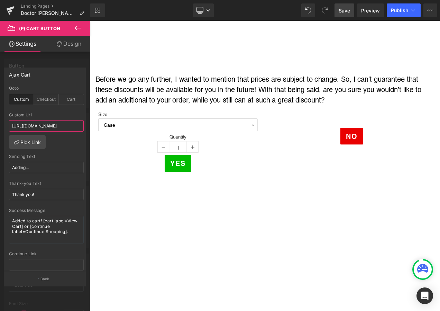
scroll to position [0, 151]
drag, startPoint x: 12, startPoint y: 124, endPoint x: 77, endPoint y: 128, distance: 65.5
click at [77, 128] on input "[URL][DOMAIN_NAME]" at bounding box center [46, 125] width 75 height 11
paste input "happy-pills-formula-test?utm_campaign=TA787"
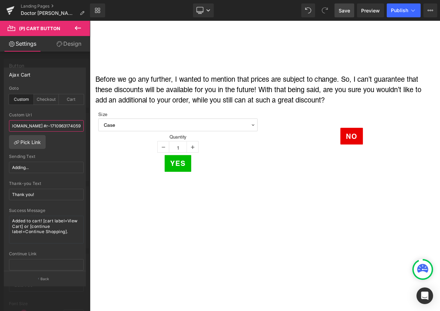
type input "[URL][DOMAIN_NAME] #r-1710963174059"
click at [342, 10] on span "Save" at bounding box center [344, 10] width 11 height 7
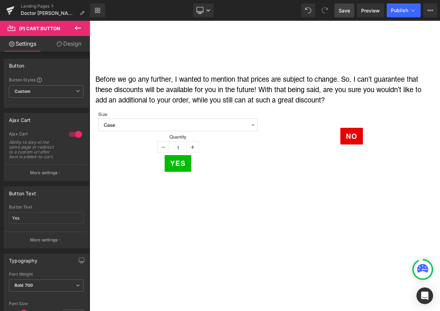
click at [71, 46] on link "Design" at bounding box center [68, 44] width 45 height 16
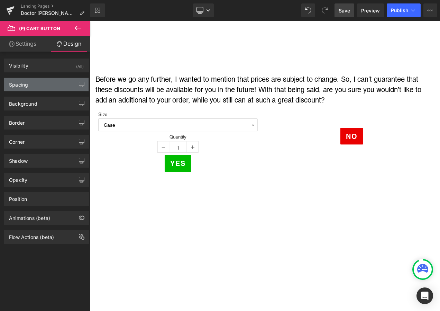
click at [58, 81] on div "Spacing" at bounding box center [46, 84] width 84 height 13
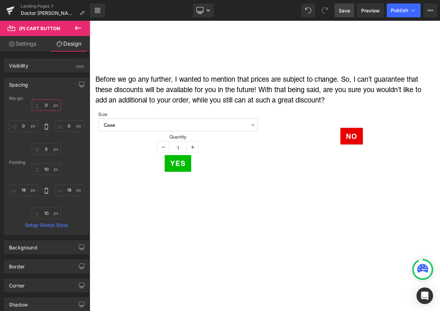
click at [48, 106] on input "0" at bounding box center [46, 104] width 29 height 11
type input "0"
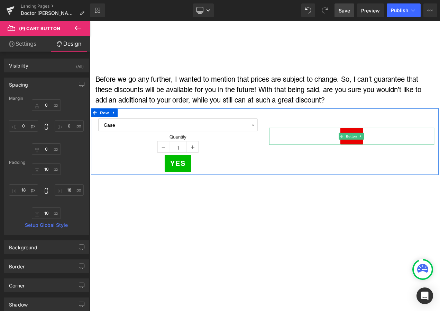
click at [378, 163] on div "No" at bounding box center [402, 158] width 197 height 20
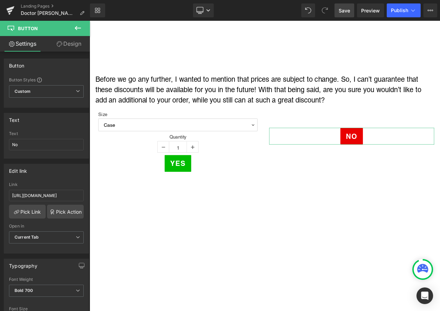
click at [68, 43] on link "Design" at bounding box center [68, 44] width 45 height 16
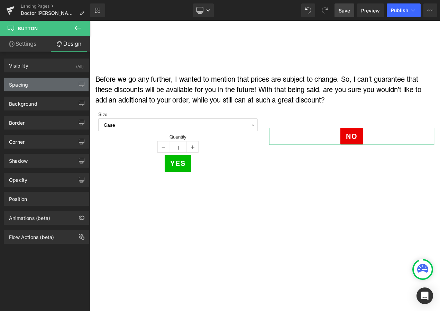
click at [43, 85] on div "Spacing" at bounding box center [46, 84] width 84 height 13
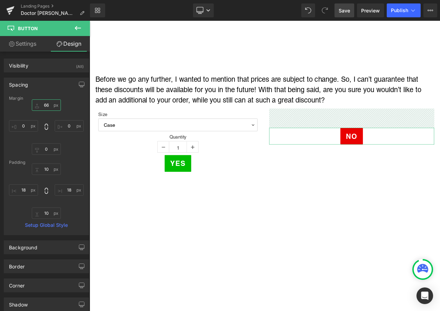
click at [52, 105] on input "66" at bounding box center [46, 104] width 29 height 11
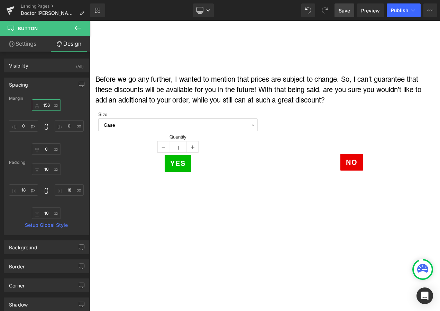
type input "157"
click at [343, 13] on span "Save" at bounding box center [344, 10] width 11 height 7
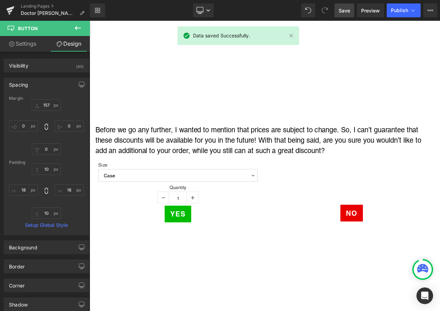
scroll to position [384, 0]
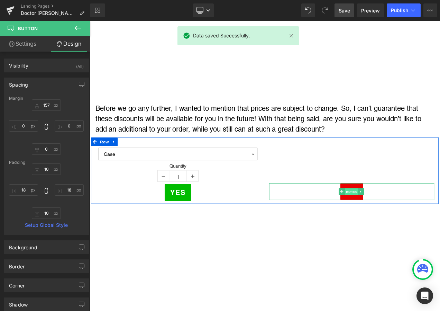
click at [401, 221] on span "Button" at bounding box center [403, 225] width 16 height 8
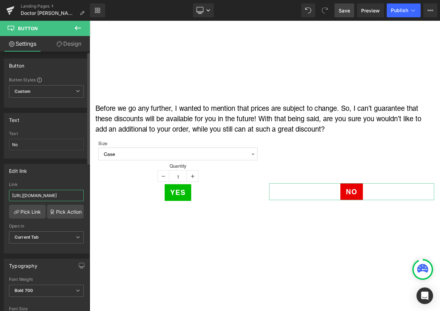
scroll to position [0, 151]
drag, startPoint x: 12, startPoint y: 194, endPoint x: 78, endPoint y: 195, distance: 66.5
click at [78, 195] on input "[URL][DOMAIN_NAME]" at bounding box center [46, 195] width 75 height 11
drag, startPoint x: 48, startPoint y: 194, endPoint x: 43, endPoint y: 195, distance: 5.3
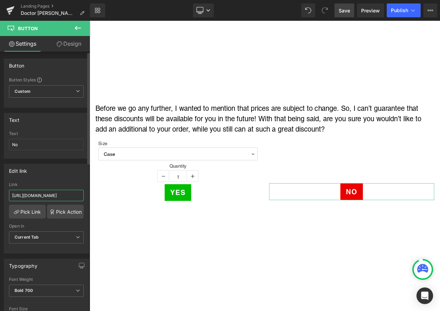
click at [48, 194] on input "[URL][DOMAIN_NAME]" at bounding box center [46, 195] width 75 height 11
drag, startPoint x: 12, startPoint y: 195, endPoint x: 39, endPoint y: 196, distance: 26.7
click at [39, 196] on input "[URL][DOMAIN_NAME]" at bounding box center [46, 195] width 75 height 11
paste input "happy-pills-formula-test?utm_campaign=TA787"
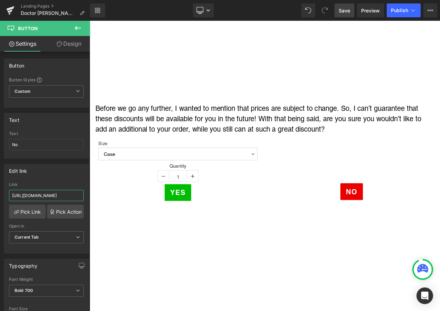
type input "[URL][DOMAIN_NAME]"
click at [345, 8] on span "Save" at bounding box center [344, 10] width 11 height 7
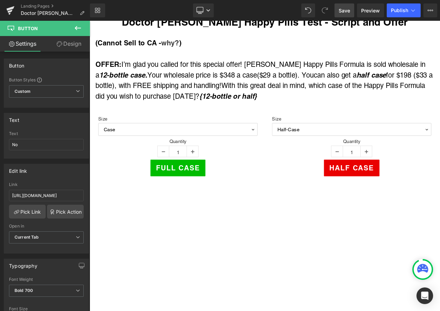
scroll to position [73, 0]
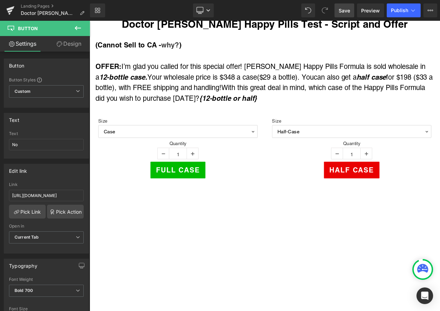
click at [349, 8] on span "Save" at bounding box center [344, 10] width 11 height 7
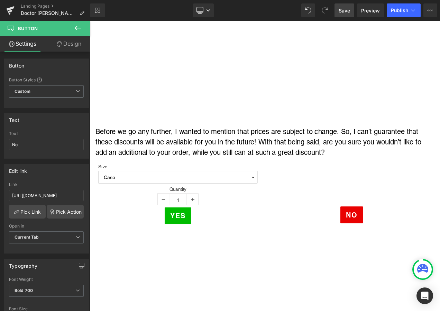
scroll to position [350, 0]
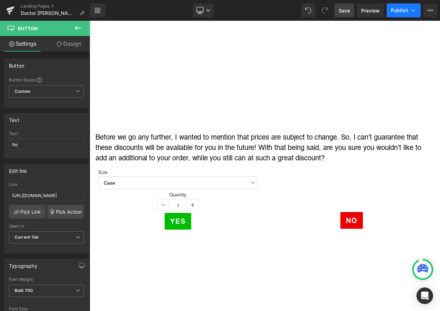
click at [402, 7] on button "Publish" at bounding box center [404, 10] width 34 height 14
click at [347, 10] on span "Save" at bounding box center [344, 10] width 11 height 7
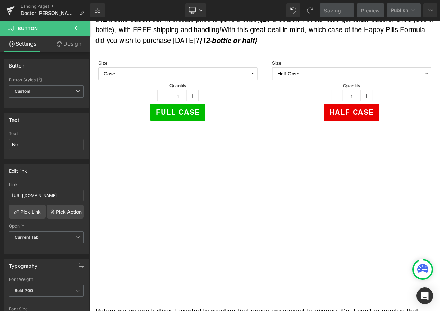
scroll to position [3, 0]
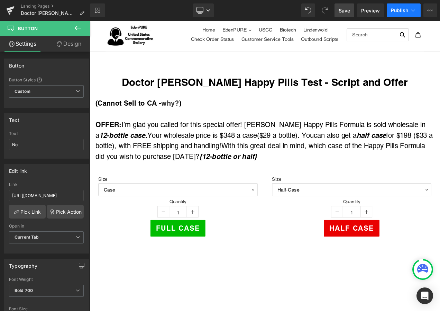
click at [410, 12] on icon at bounding box center [413, 10] width 7 height 7
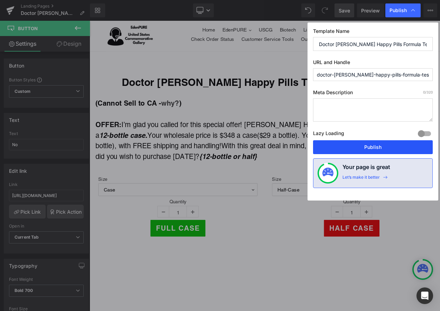
click at [388, 150] on button "Publish" at bounding box center [373, 147] width 120 height 14
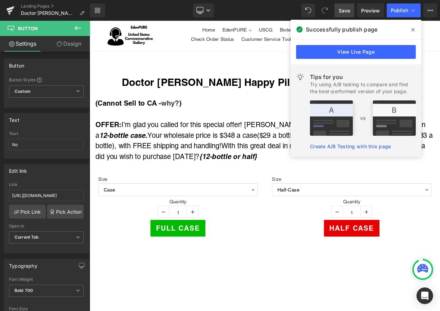
click at [413, 29] on icon at bounding box center [413, 29] width 3 height 3
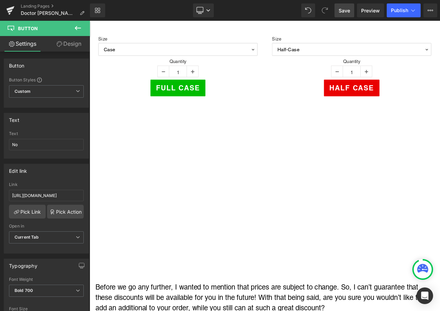
scroll to position [107, 0]
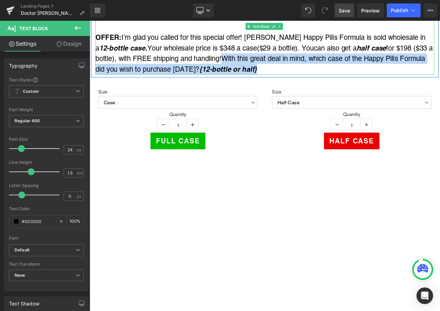
drag, startPoint x: 253, startPoint y: 62, endPoint x: 288, endPoint y: 75, distance: 37.9
click at [288, 75] on div "OFFER: I’m glad you called for this special offer! [PERSON_NAME] Happy Pills Fo…" at bounding box center [299, 59] width 405 height 51
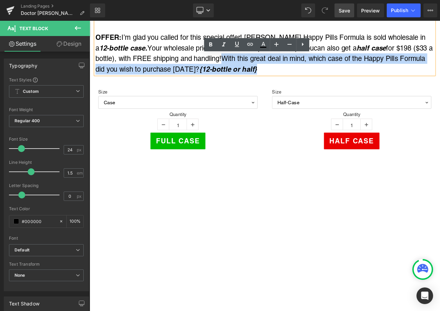
copy span "With this great deal in mind, which case of the Happy Pills Formula did you wis…"
click at [254, 63] on span "With this great deal in mind, which case of the Happy Pills Formula did you wis…" at bounding box center [294, 72] width 394 height 22
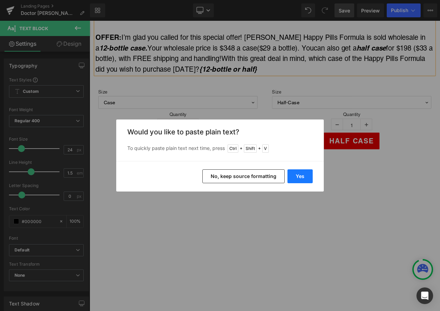
click at [305, 178] on button "Yes" at bounding box center [300, 176] width 25 height 14
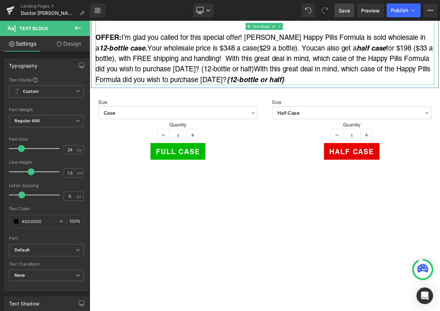
click at [358, 63] on span "can also get a half case for $198 ($33 a bottle), with FREE shipping and handli…" at bounding box center [298, 66] width 403 height 34
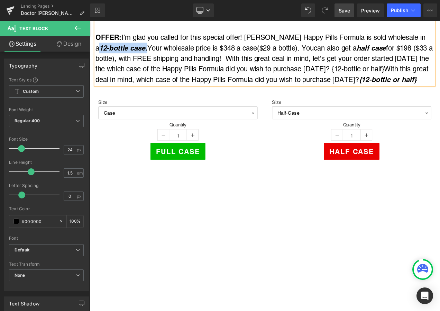
drag, startPoint x: 478, startPoint y: 37, endPoint x: 140, endPoint y: 52, distance: 338.2
click at [140, 52] on div "OFFER: I’m glad you called for this special offer! [PERSON_NAME] Happy Pills Fo…" at bounding box center [299, 65] width 405 height 63
copy icon "12-bottle case."
click at [110, 77] on span "can also get a half case for $198 ($33 a bottle), with FREE shipping and handli…" at bounding box center [298, 66] width 403 height 34
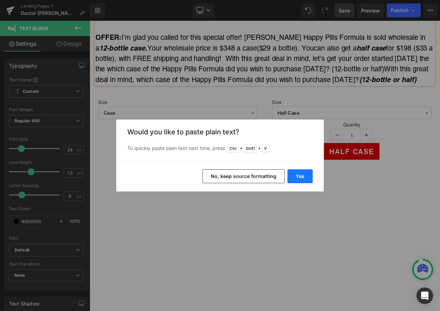
drag, startPoint x: 302, startPoint y: 176, endPoint x: 122, endPoint y: 131, distance: 185.5
click at [302, 176] on button "Yes" at bounding box center [300, 176] width 25 height 14
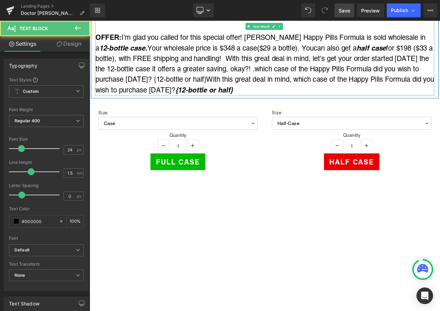
click at [373, 66] on span "can also get a half case for $198 ($33 a bottle), with FREE shipping and handli…" at bounding box center [298, 72] width 403 height 47
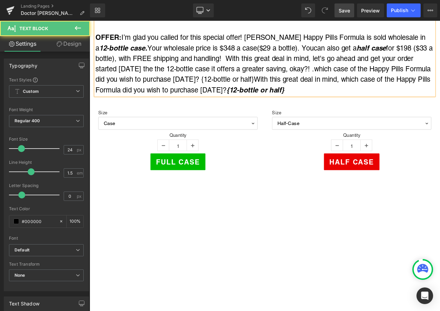
click at [146, 75] on span "can also get a half case for $198 ($33 a bottle), with FREE shipping and handli…" at bounding box center [298, 72] width 403 height 47
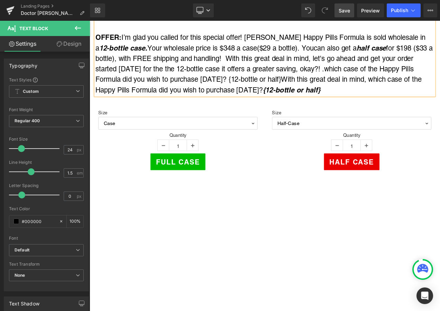
click at [238, 77] on span "can also get a half case for $198 ($33 a bottle), with FREE shipping and handli…" at bounding box center [298, 72] width 403 height 47
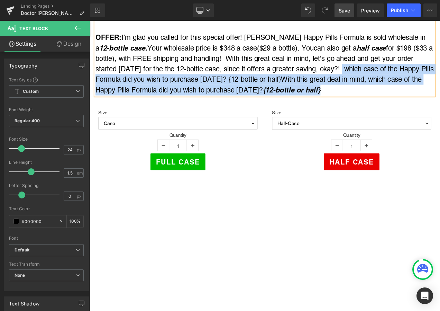
drag, startPoint x: 384, startPoint y: 77, endPoint x: 367, endPoint y: 102, distance: 30.5
click at [367, 102] on div "OFFER: I’m glad you called for this special offer! [PERSON_NAME] Happy Pills Fo…" at bounding box center [299, 72] width 405 height 76
copy div ".which case of the Happy Pills Formula did you wish to purchase [DATE]? {12-bot…"
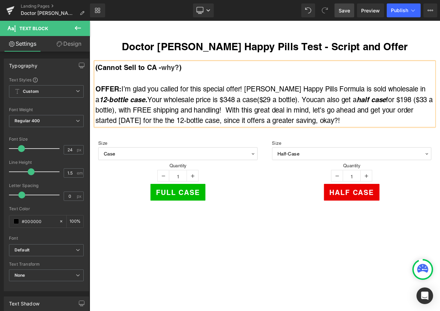
scroll to position [38, 0]
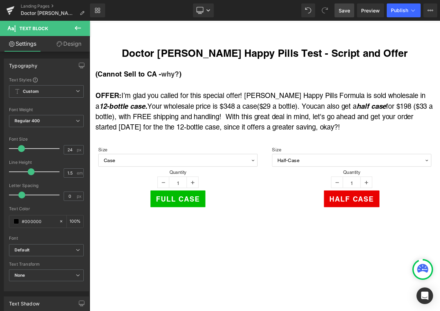
drag, startPoint x: 343, startPoint y: 14, endPoint x: 325, endPoint y: 15, distance: 18.4
click at [343, 14] on span "Save" at bounding box center [344, 10] width 11 height 7
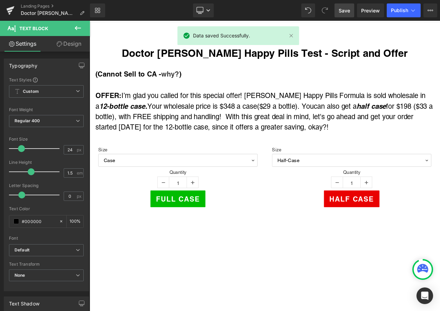
click at [343, 9] on span "Save" at bounding box center [344, 10] width 11 height 7
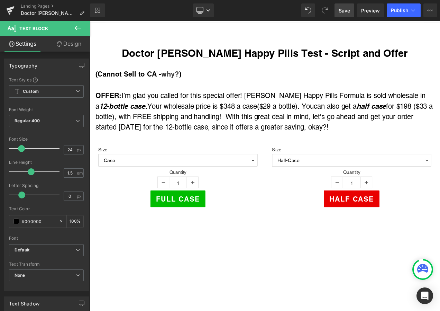
click at [344, 7] on span "Save" at bounding box center [344, 10] width 11 height 7
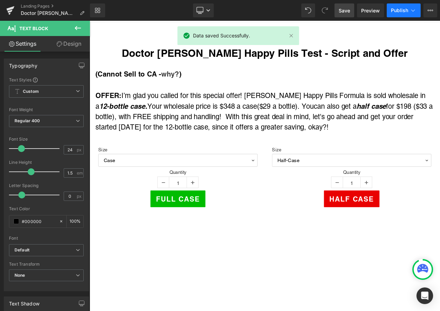
click at [405, 12] on span "Publish" at bounding box center [399, 11] width 17 height 6
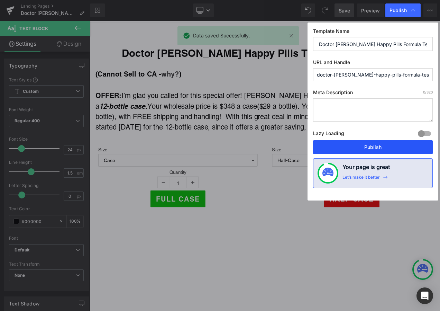
click at [368, 149] on button "Publish" at bounding box center [373, 147] width 120 height 14
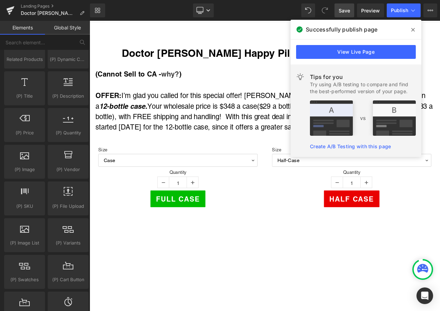
click at [415, 29] on icon at bounding box center [413, 30] width 3 height 6
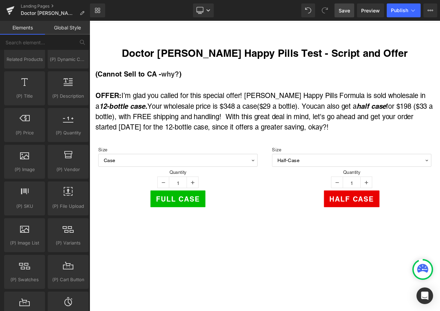
click at [392, 147] on div "OFFER: I’m glad you called for this special offer! [PERSON_NAME] Happy Pills Fo…" at bounding box center [299, 128] width 405 height 51
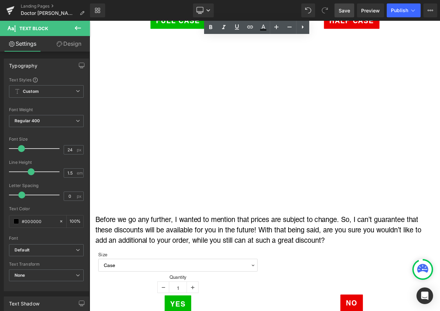
scroll to position [315, 0]
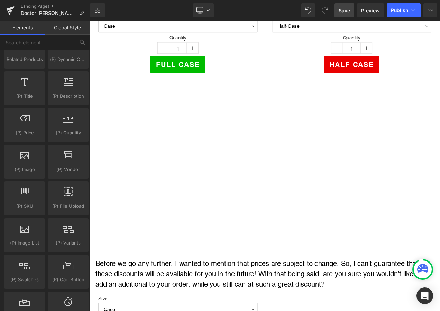
scroll to position [107, 0]
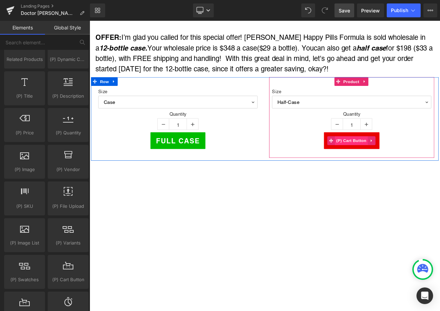
click at [399, 163] on span "(P) Cart Button" at bounding box center [402, 164] width 39 height 10
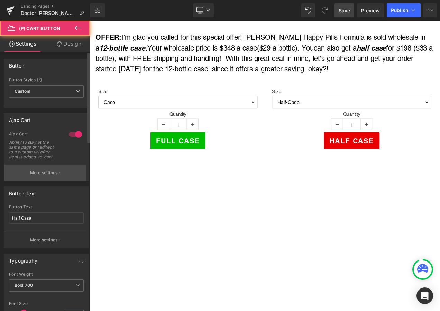
click at [32, 170] on p "More settings" at bounding box center [44, 173] width 28 height 6
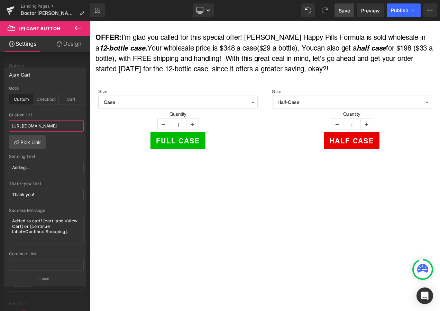
scroll to position [0, 167]
drag, startPoint x: 12, startPoint y: 124, endPoint x: 40, endPoint y: 126, distance: 28.5
click at [40, 126] on input "[URL][DOMAIN_NAME]" at bounding box center [46, 125] width 75 height 11
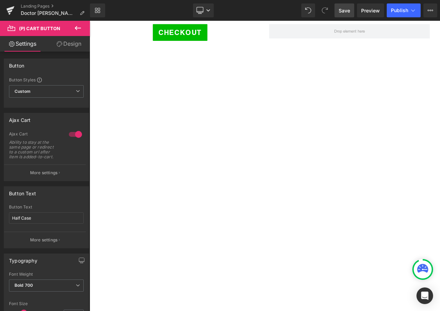
scroll to position [1007, 0]
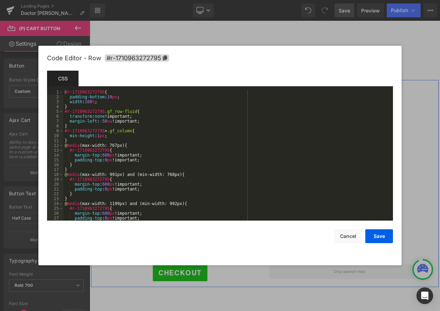
click at [100, 0] on div "(P) Cart Button You are previewing how the will restyle your page. You can not …" at bounding box center [220, 0] width 440 height 0
click at [166, 58] on icon at bounding box center [165, 57] width 4 height 5
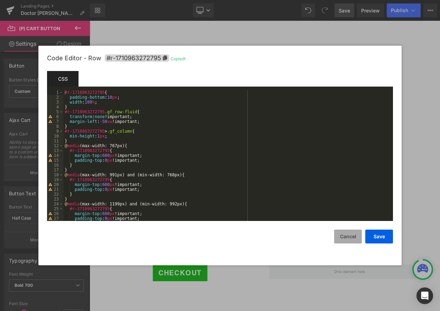
click at [342, 235] on button "Cancel" at bounding box center [348, 236] width 28 height 14
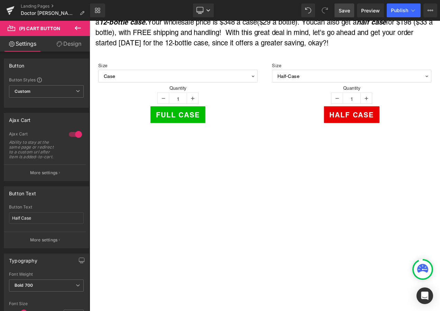
scroll to position [73, 0]
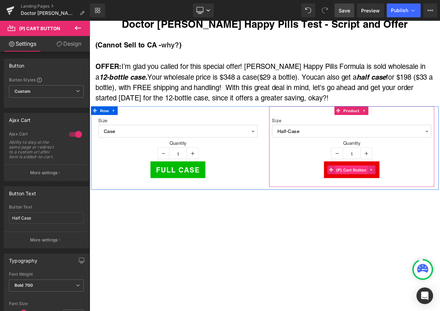
click at [401, 197] on span "(P) Cart Button" at bounding box center [402, 199] width 39 height 10
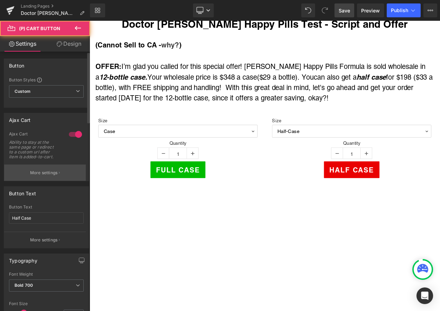
click at [31, 169] on button "More settings" at bounding box center [45, 172] width 82 height 16
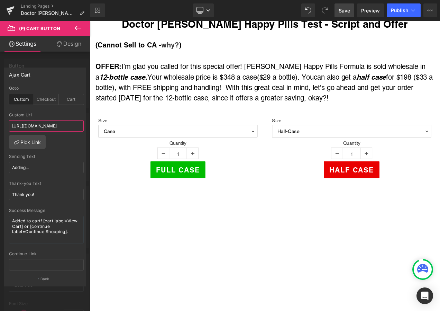
scroll to position [0, 167]
drag, startPoint x: 45, startPoint y: 126, endPoint x: 81, endPoint y: 127, distance: 36.4
click at [81, 127] on div "custom Goto Custom Checkout Cart [URL][DOMAIN_NAME] Custom Url [URL][DOMAIN_NAM…" at bounding box center [46, 178] width 84 height 185
paste input "10963272795"
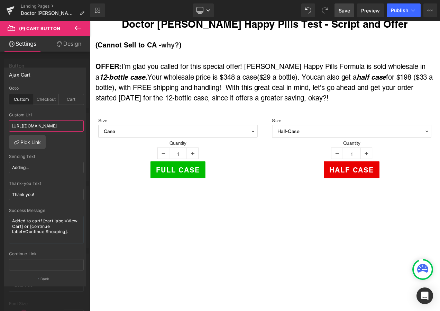
type input "[URL][DOMAIN_NAME]"
click at [344, 12] on span "Save" at bounding box center [344, 10] width 11 height 7
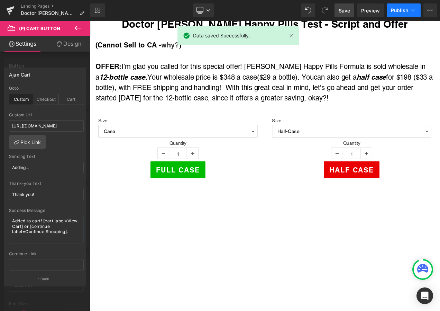
click at [408, 10] on span "Publish" at bounding box center [399, 11] width 17 height 6
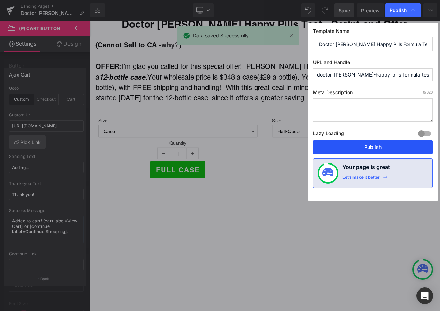
click at [381, 148] on button "Publish" at bounding box center [373, 147] width 120 height 14
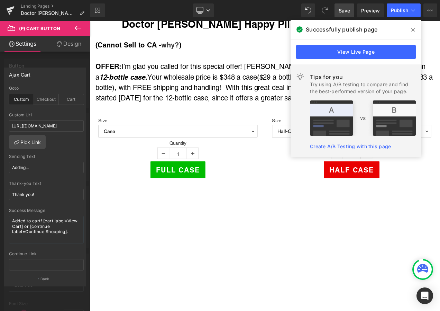
click at [413, 28] on icon at bounding box center [413, 30] width 3 height 6
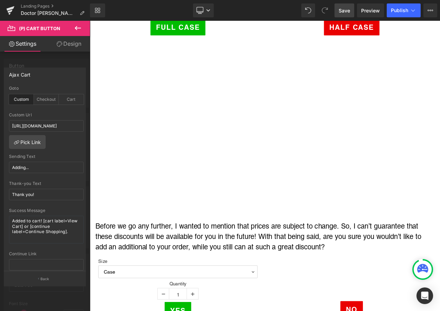
scroll to position [315, 0]
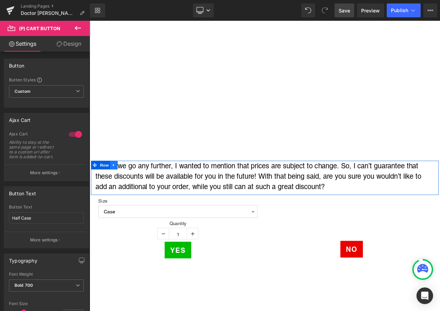
click at [116, 191] on icon at bounding box center [118, 192] width 5 height 5
click at [134, 191] on icon at bounding box center [136, 193] width 5 height 5
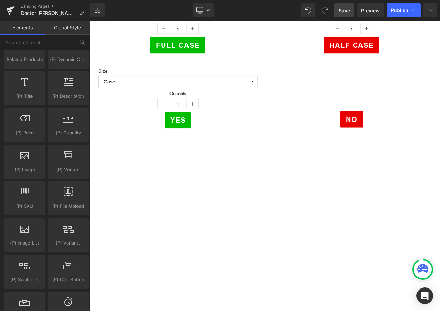
scroll to position [107, 0]
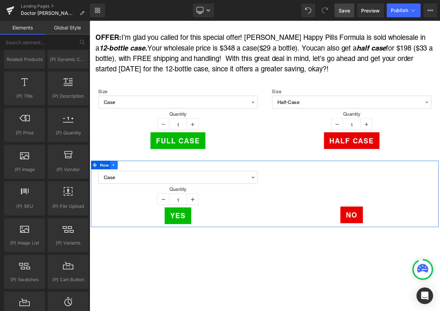
click at [116, 192] on icon at bounding box center [118, 192] width 5 height 5
click at [134, 191] on icon at bounding box center [136, 193] width 5 height 5
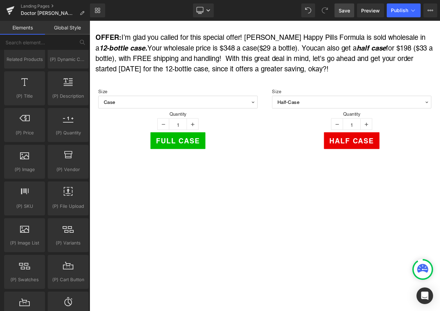
click at [346, 15] on link "Save" at bounding box center [345, 10] width 20 height 14
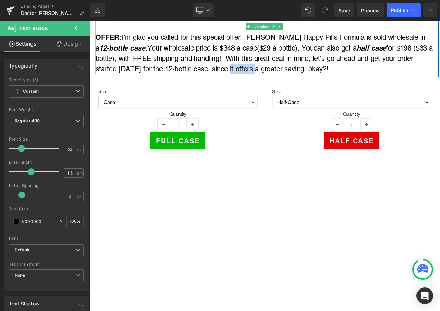
drag, startPoint x: 249, startPoint y: 79, endPoint x: 280, endPoint y: 76, distance: 31.0
click at [280, 76] on span "can also get a half case for $198 ($33 a bottle), with FREE shipping and handli…" at bounding box center [298, 66] width 403 height 34
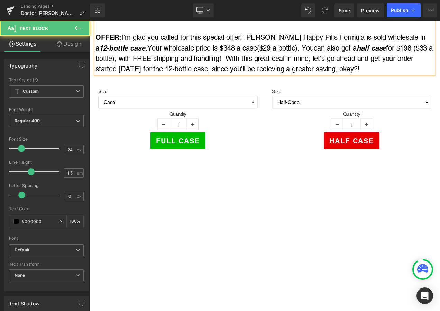
click at [377, 80] on span "can also get a half case for $198 ($33 a bottle), with FREE shipping and handli…" at bounding box center [298, 66] width 403 height 34
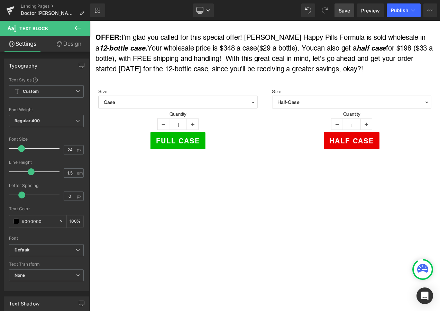
click at [343, 12] on span "Save" at bounding box center [344, 10] width 11 height 7
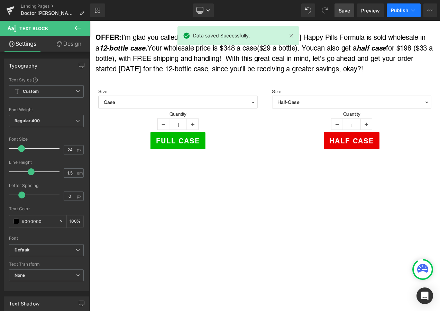
click at [405, 11] on span "Publish" at bounding box center [399, 11] width 17 height 6
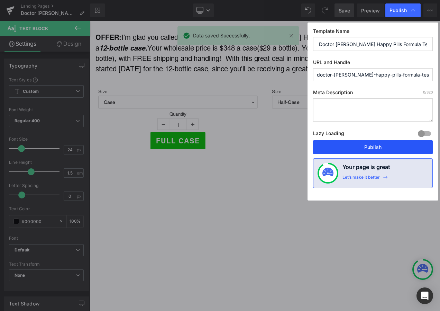
click at [389, 143] on button "Publish" at bounding box center [373, 147] width 120 height 14
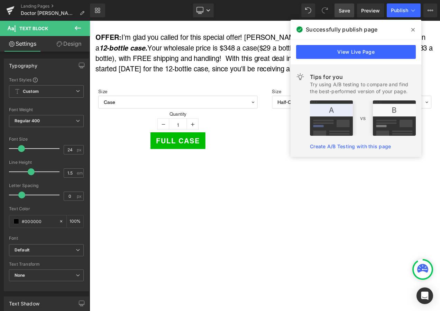
drag, startPoint x: 333, startPoint y: 298, endPoint x: 293, endPoint y: 179, distance: 125.2
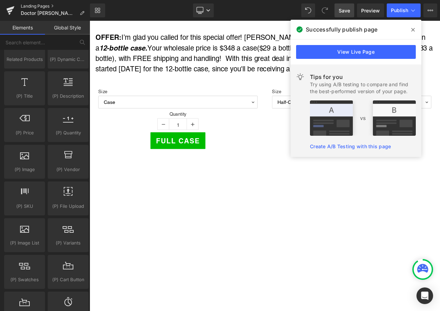
click at [38, 6] on link "Landing Pages" at bounding box center [55, 6] width 69 height 6
